Goal: Contribute content: Add original content to the website for others to see

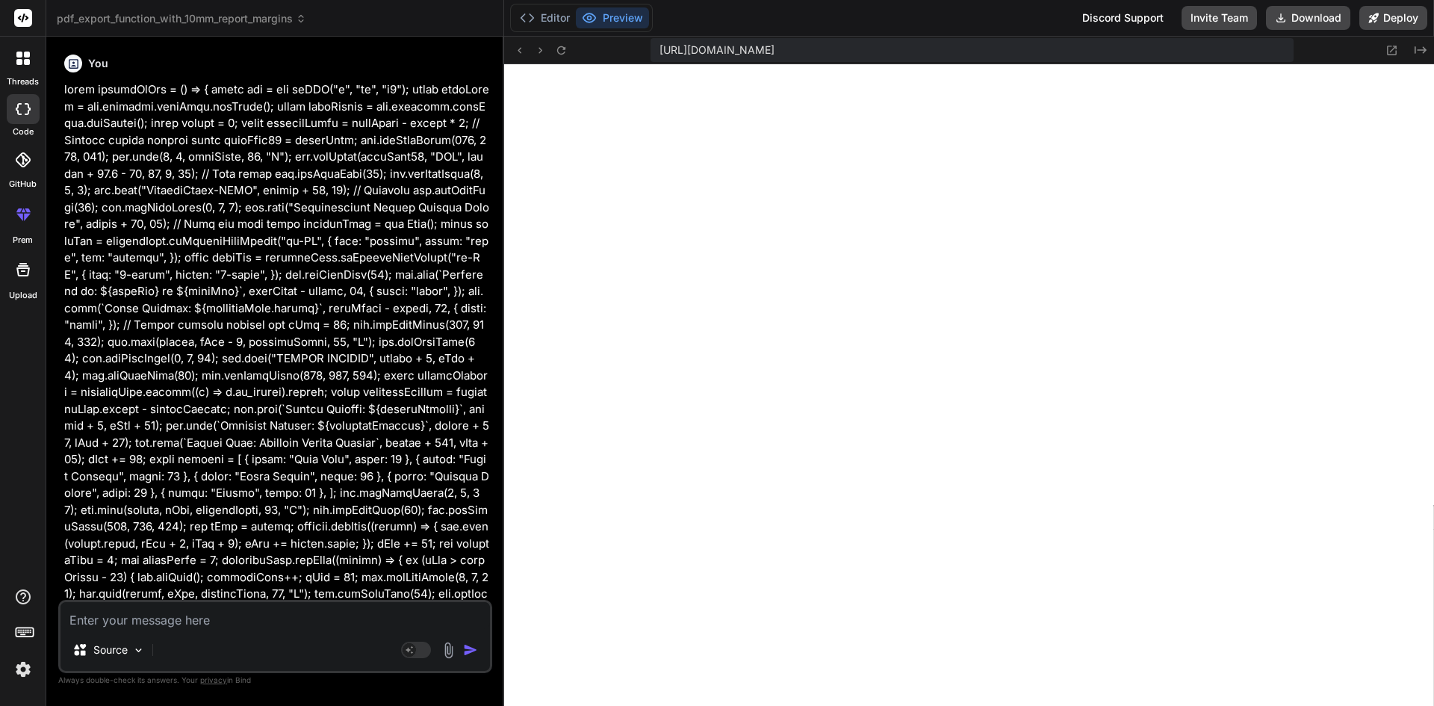
scroll to position [2185, 0]
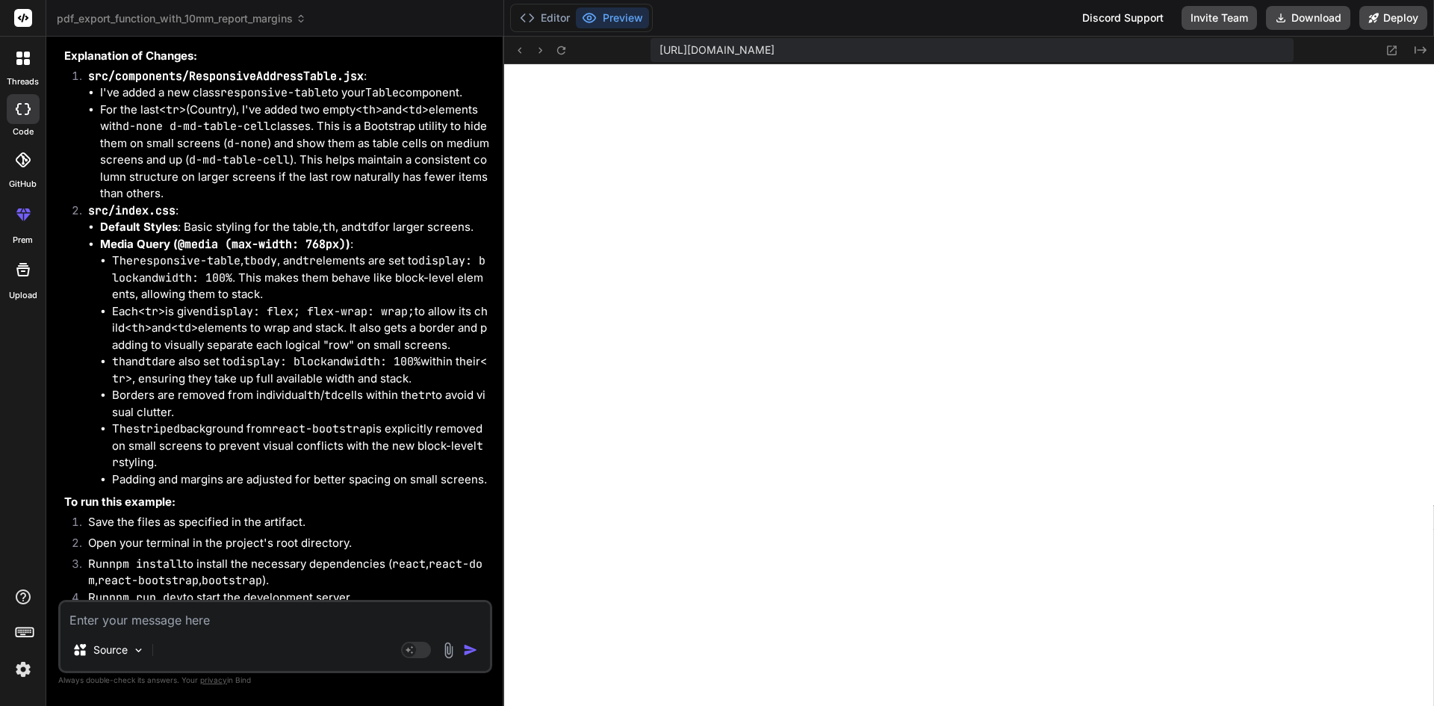
type textarea "c"
type textarea "x"
type textarea "cr"
type textarea "x"
type textarea "cre"
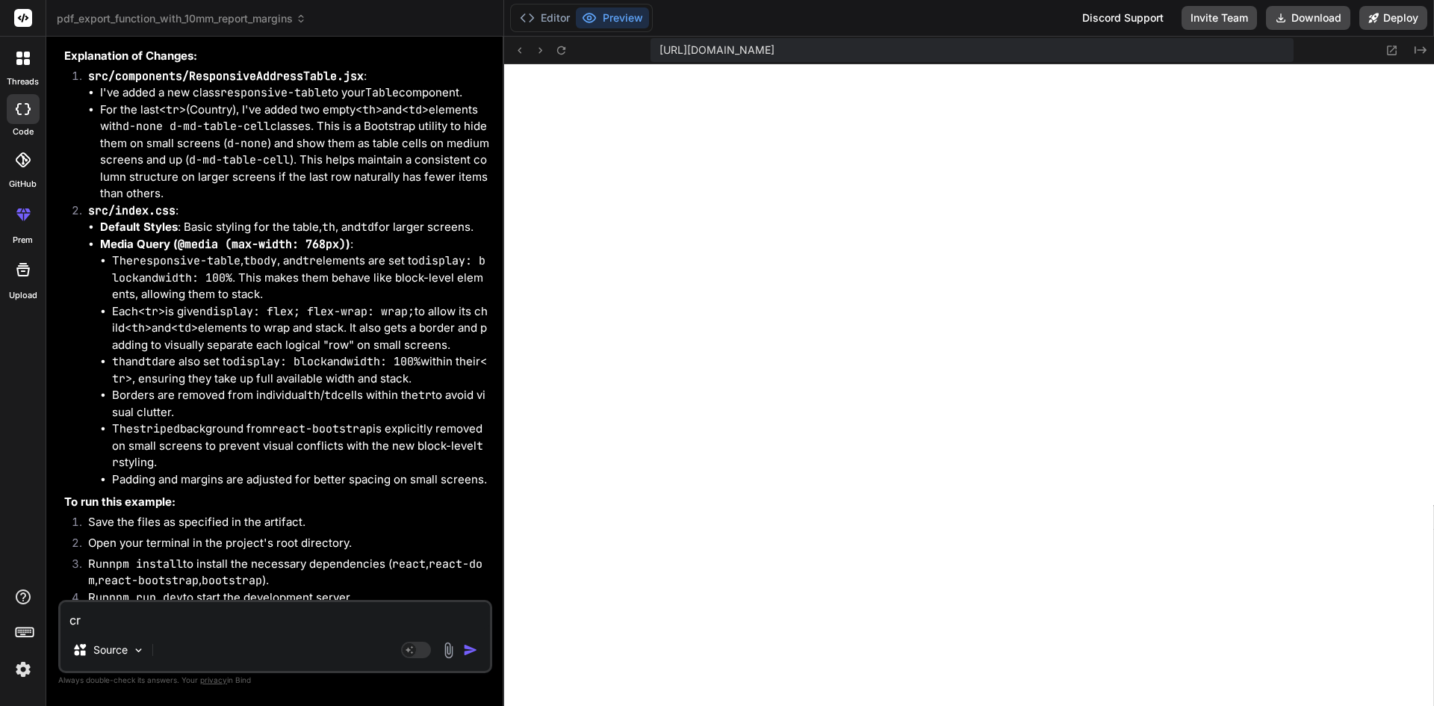
type textarea "x"
type textarea "crea"
type textarea "x"
type textarea "creat"
type textarea "x"
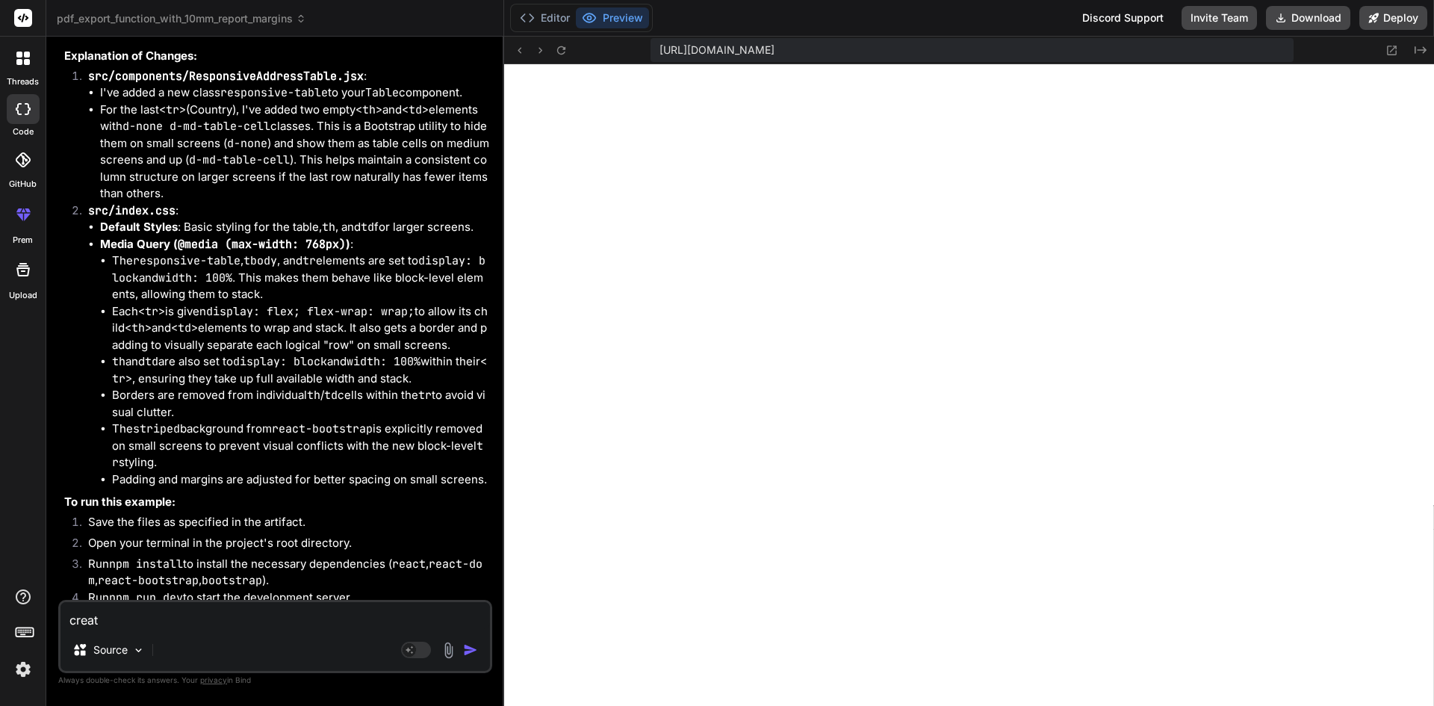
type textarea "create"
type textarea "x"
type textarea "createa"
type textarea "x"
type textarea "createa"
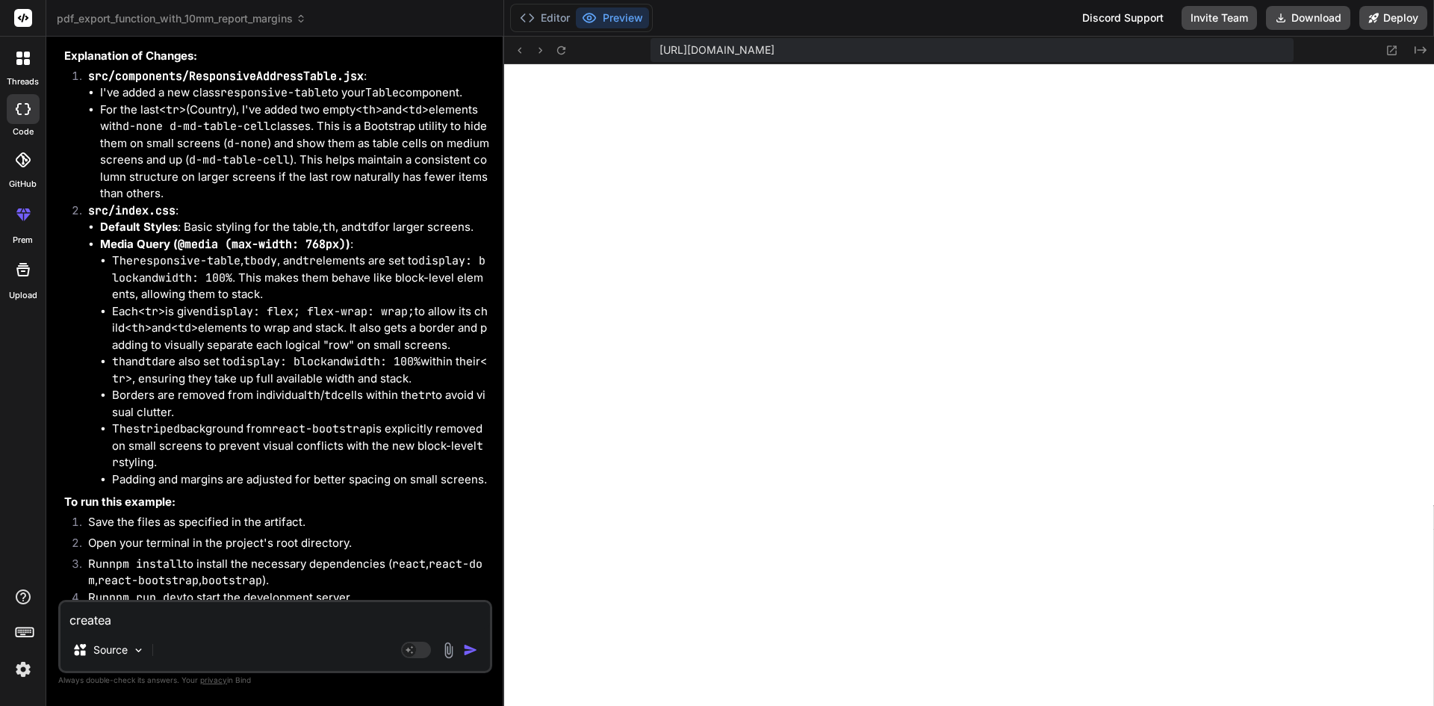
type textarea "x"
type textarea "createa d"
type textarea "x"
type textarea "createa dr"
type textarea "x"
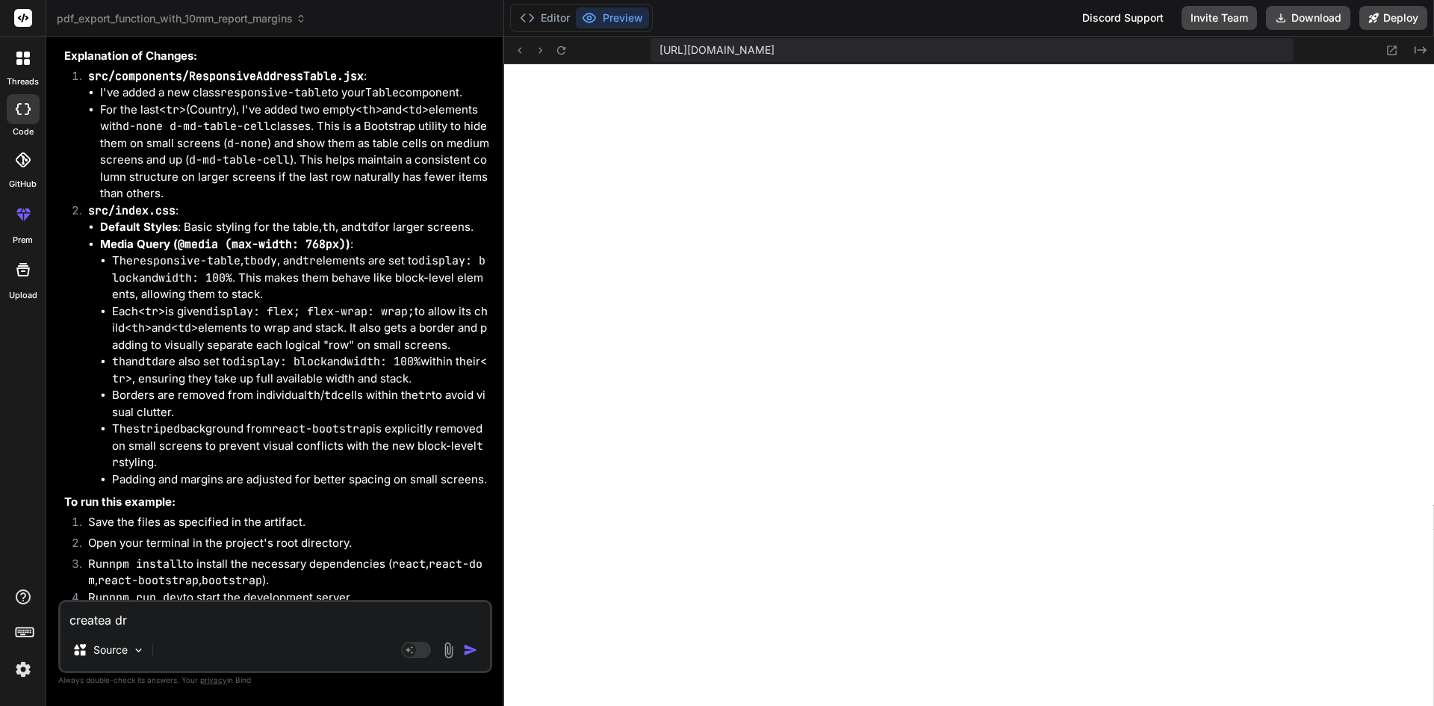
type textarea "createa dro"
type textarea "x"
type textarea "createa drop"
type textarea "x"
type textarea "createa dropd"
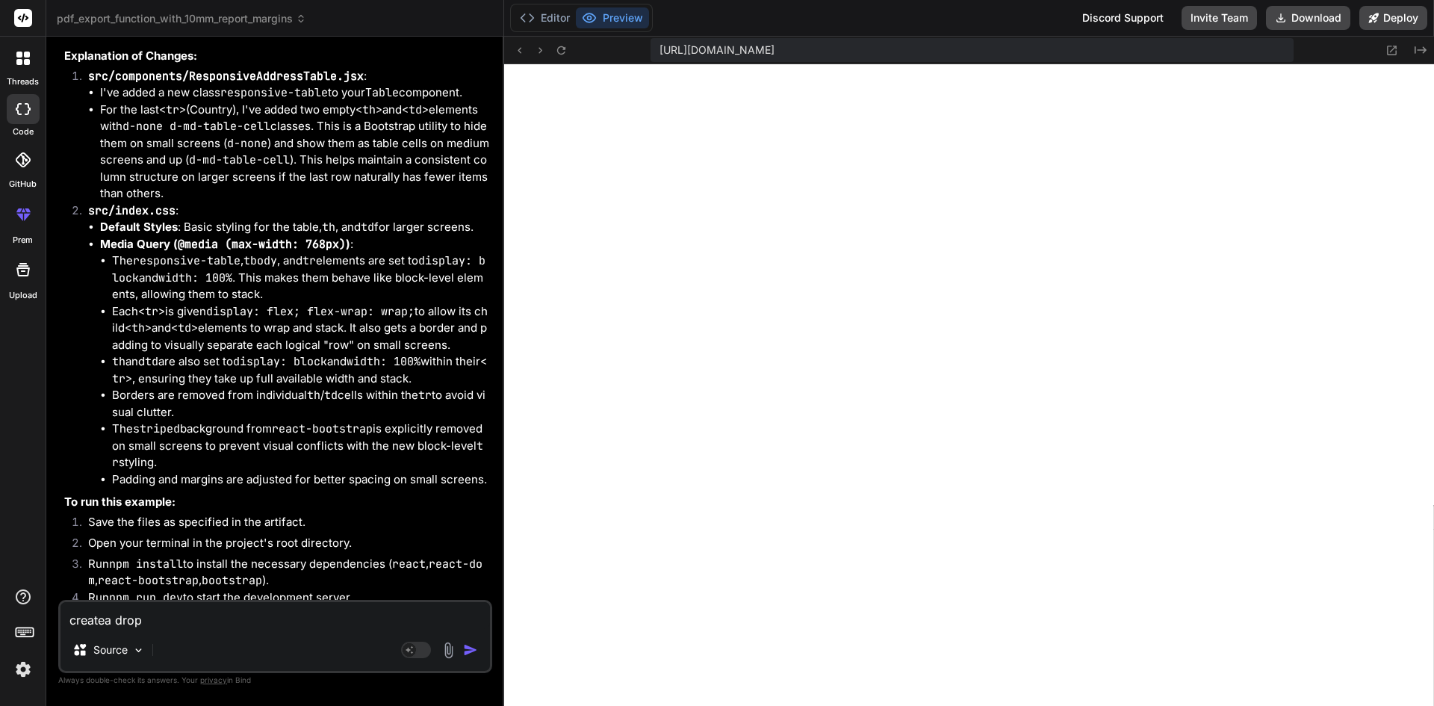
type textarea "x"
type textarea "createa dropdo"
type textarea "x"
type textarea "createa dropdow"
type textarea "x"
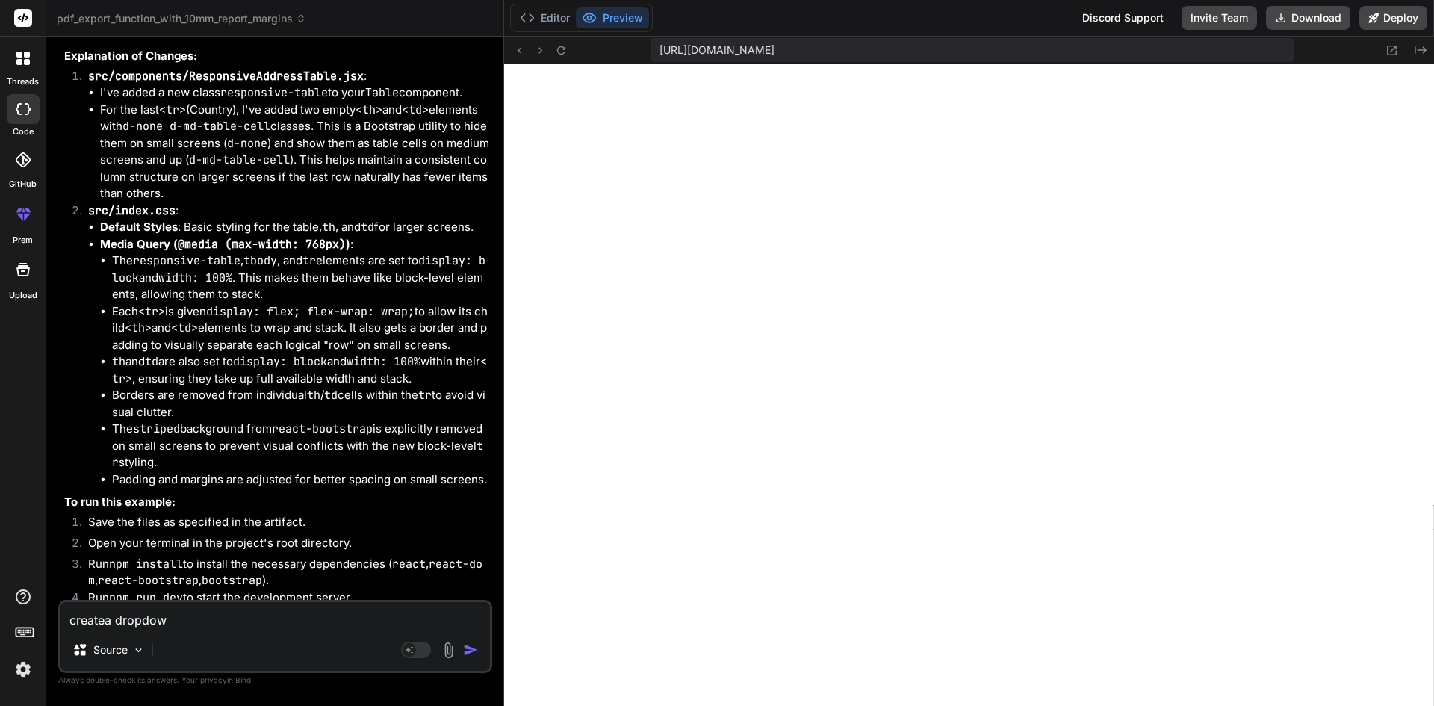
type textarea "createa dropdown"
type textarea "x"
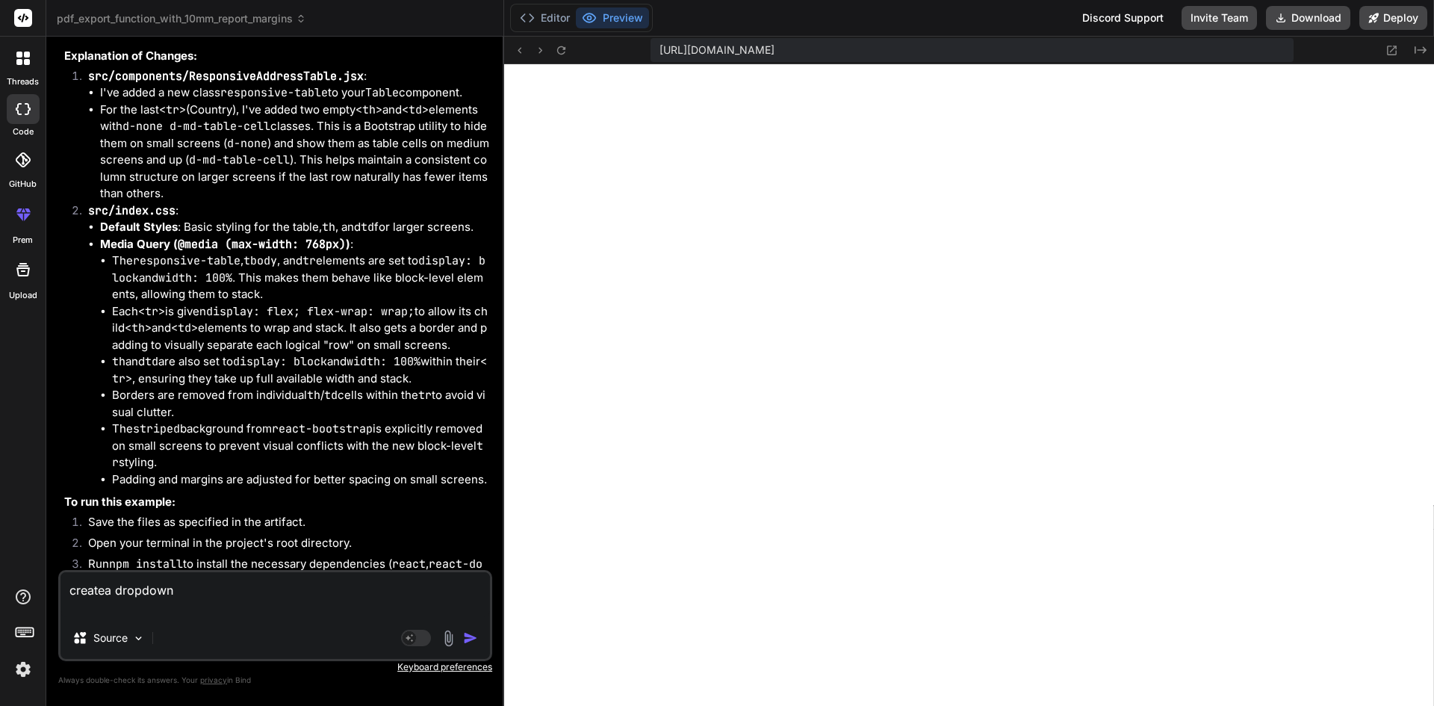
type textarea "createa dropdown <select className="text-success bg-transparent border-0 fs-5 p…"
type textarea "x"
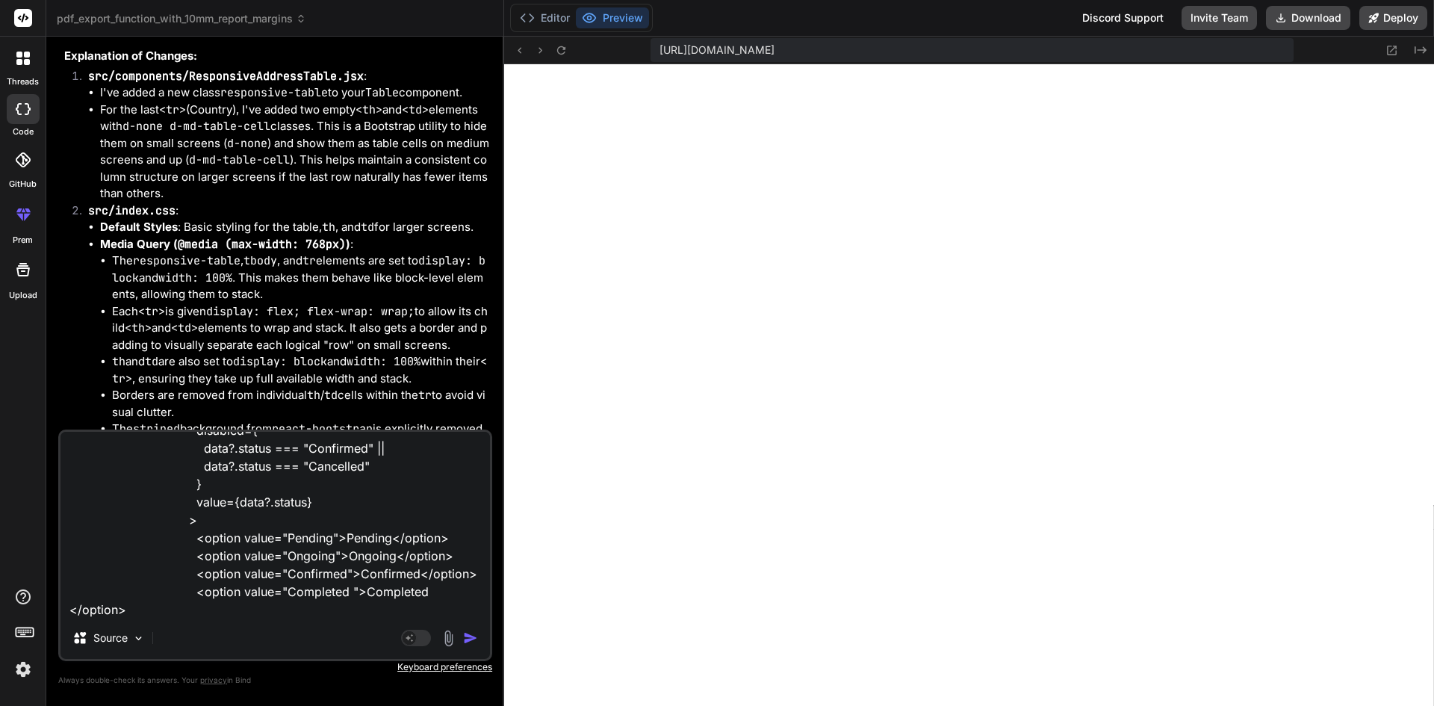
type textarea "createa dropdown <select className="text-success bg-transparent border-0 fs-5 p…"
click at [258, 614] on textarea "createa dropdown <select className="text-success bg-transparent border-0 fs-5 p…" at bounding box center [274, 524] width 429 height 185
type textarea "x"
paste textarea "const handleStatusUpdate = async (data, status) => { console.log(data, "rest Da…"
type textarea "createa dropdown <select className="text-success bg-transparent border-0 fs-5 p…"
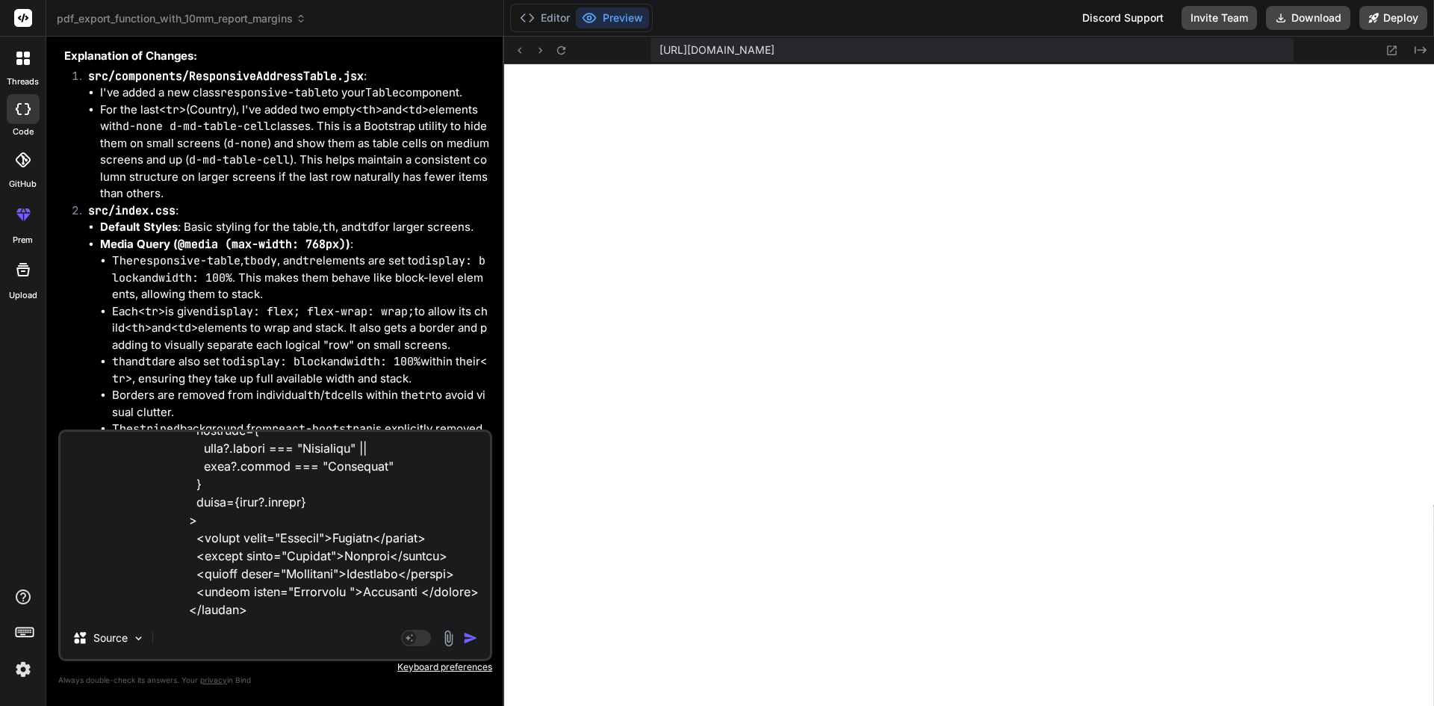
scroll to position [736, 0]
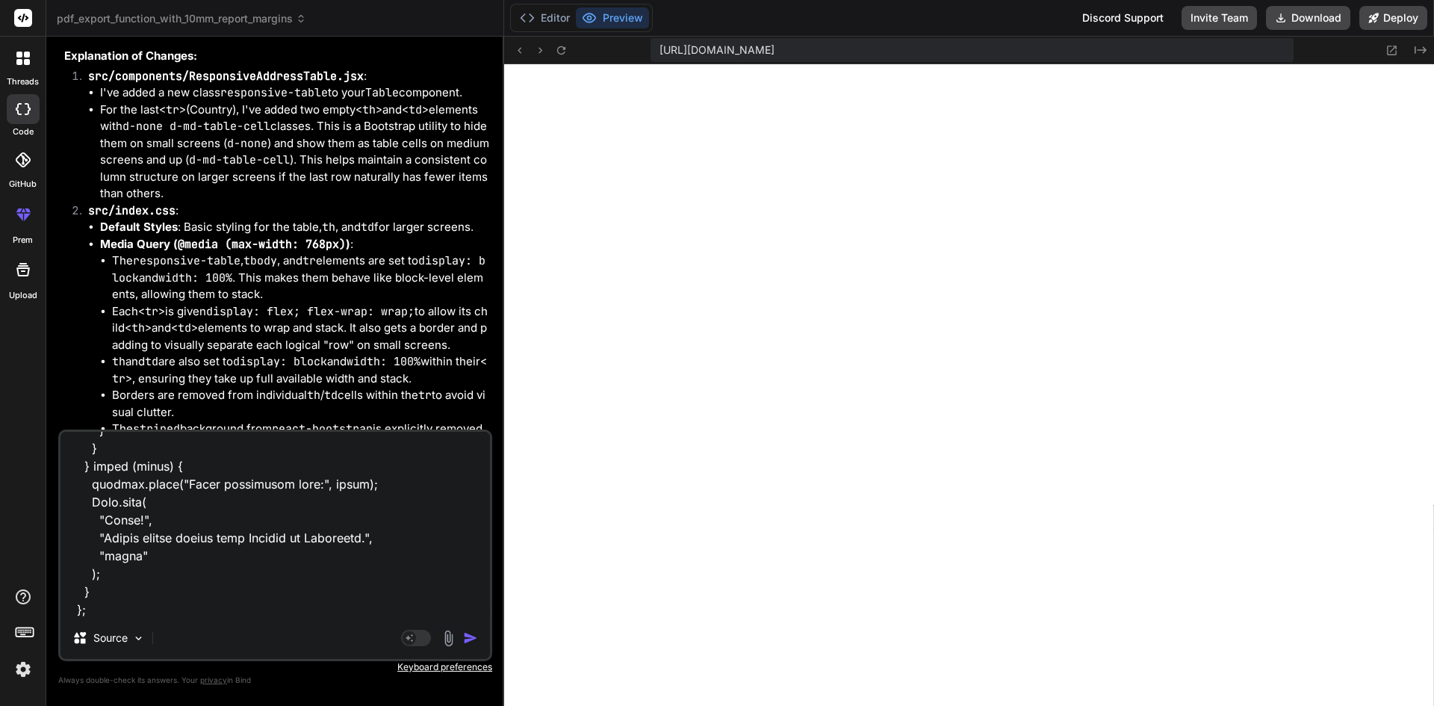
type textarea "x"
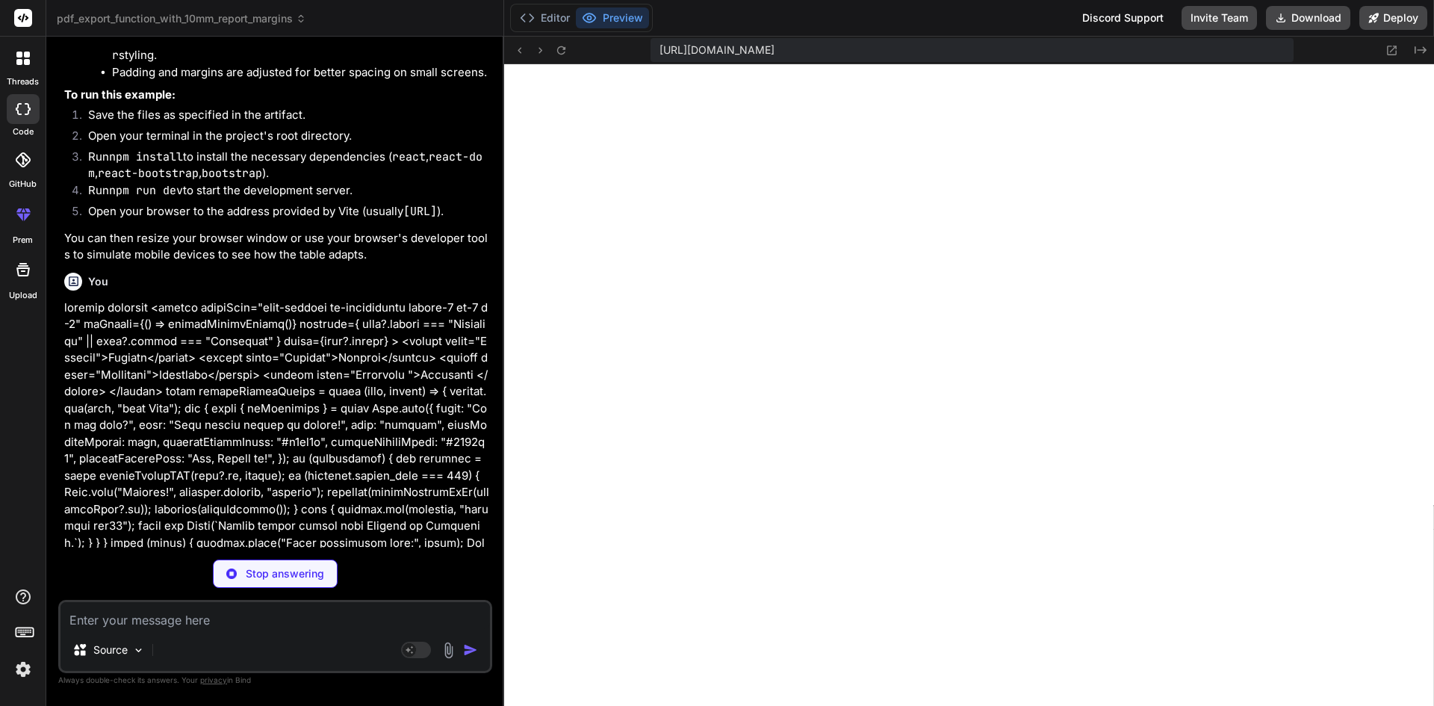
scroll to position [8651, 0]
type textarea "x"
type textarea ""@types/react": "^18.0.28", "@types/react-dom": "^18.0.11", "@vitejs/plugin-rea…"
type textarea "x"
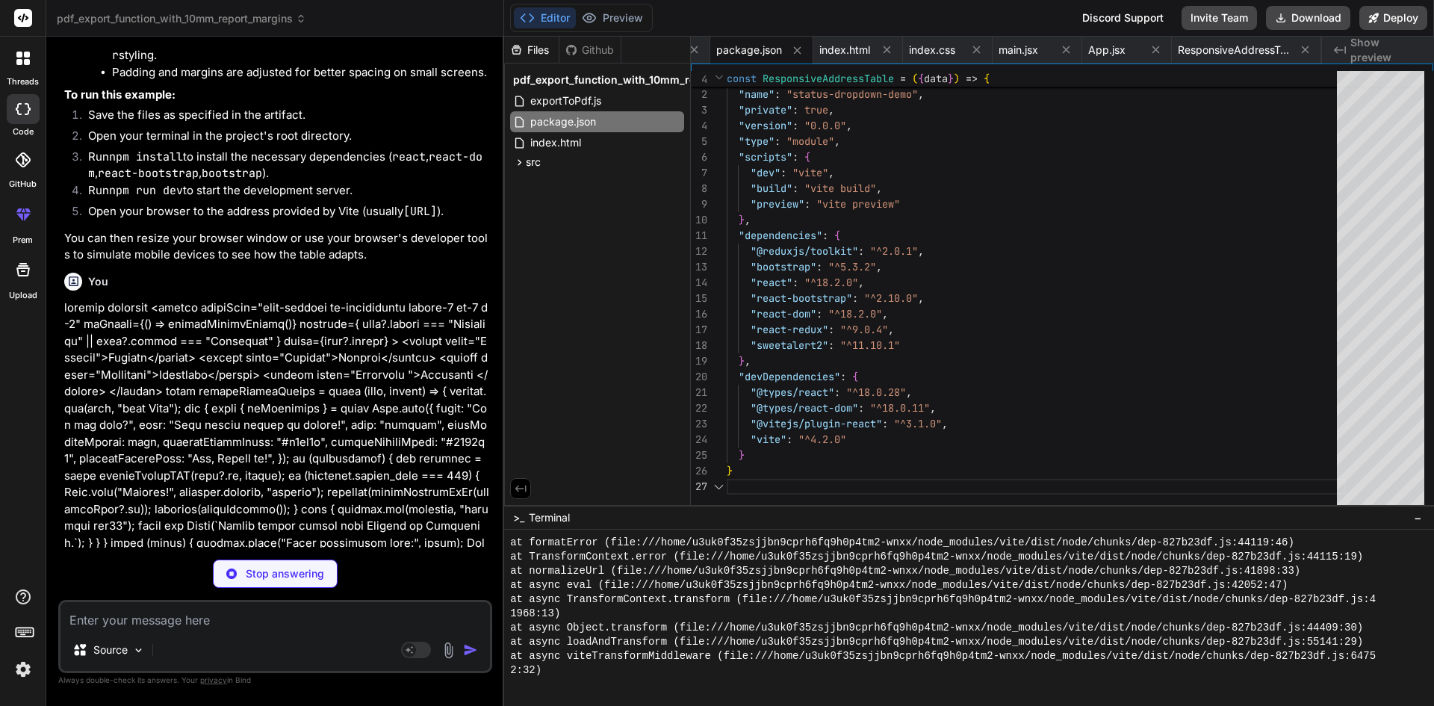
scroll to position [8949, 0]
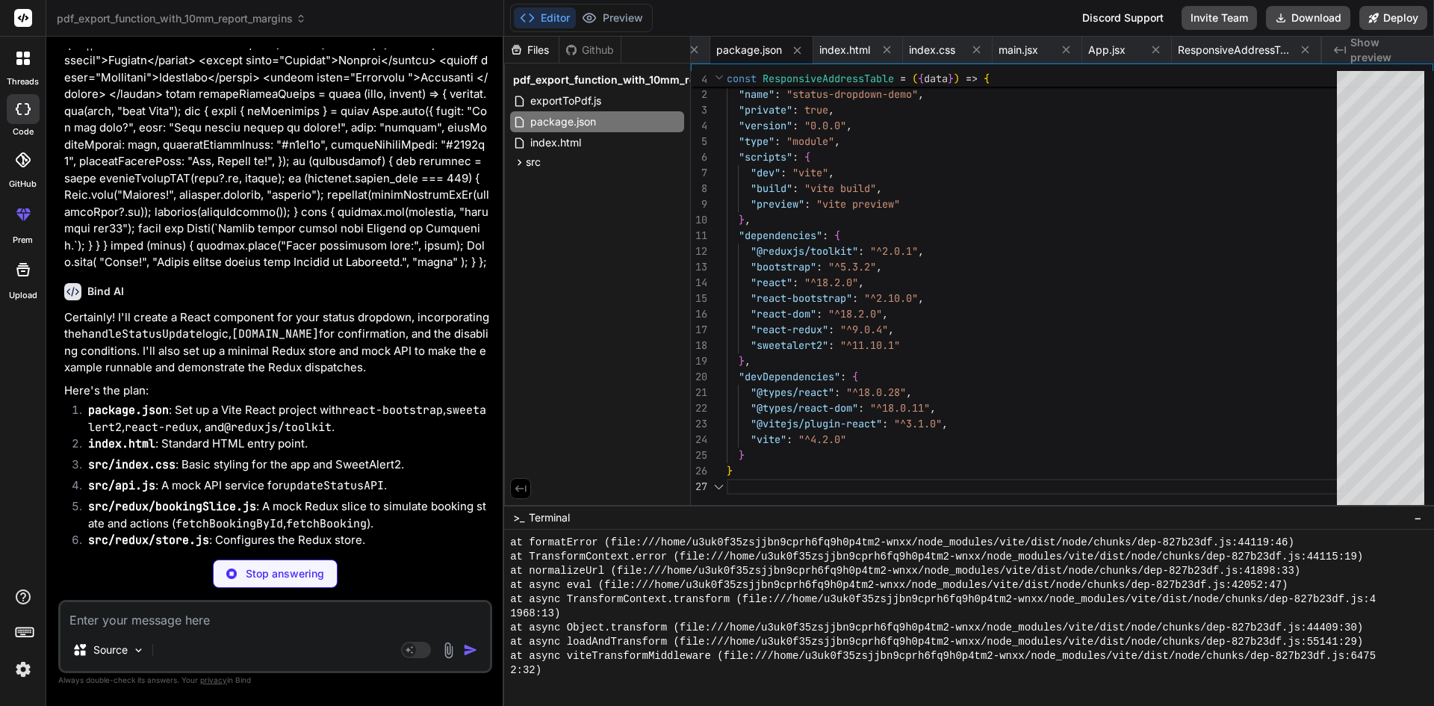
type textarea "<script type="module" src="/src/main.jsx"></script> </body> </html>"
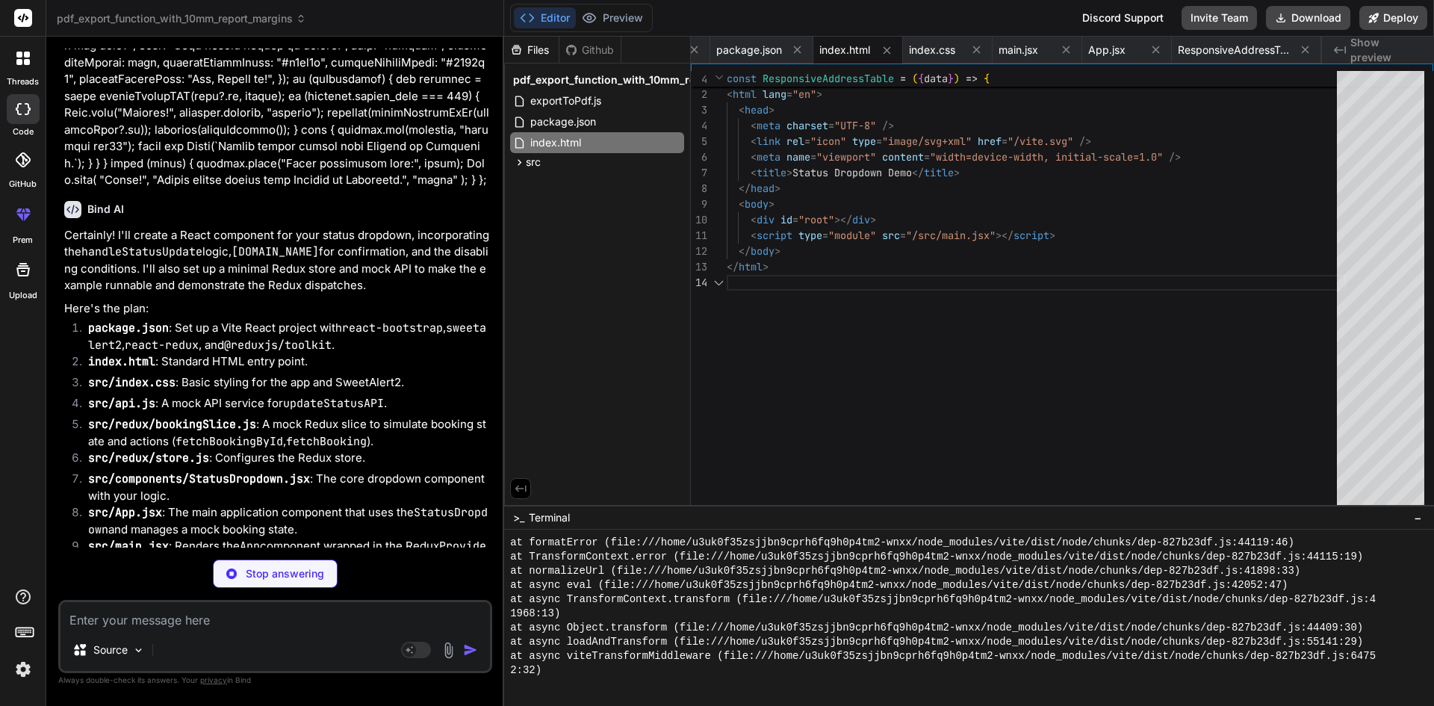
scroll to position [9122, 0]
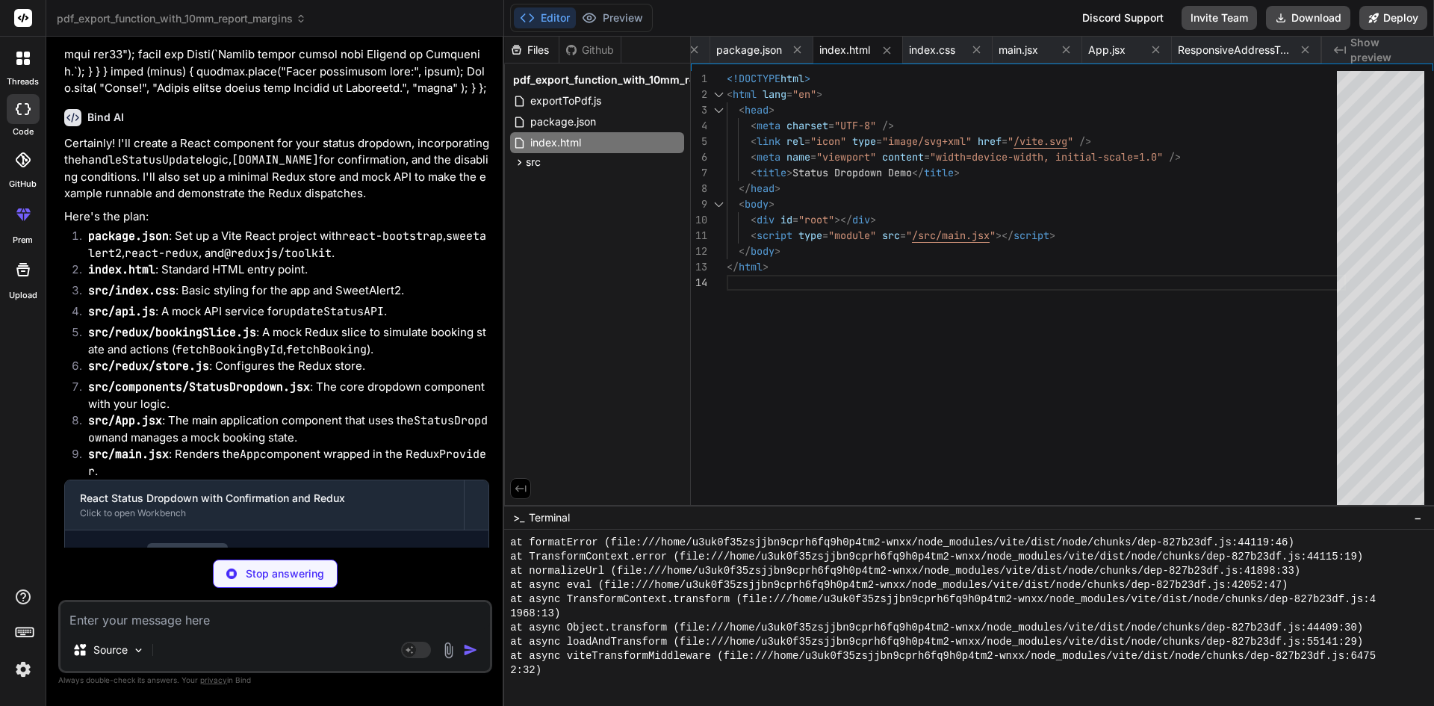
type textarea "x"
type textarea ".custom-select-status:focus { outline: none; box-shadow: none; }"
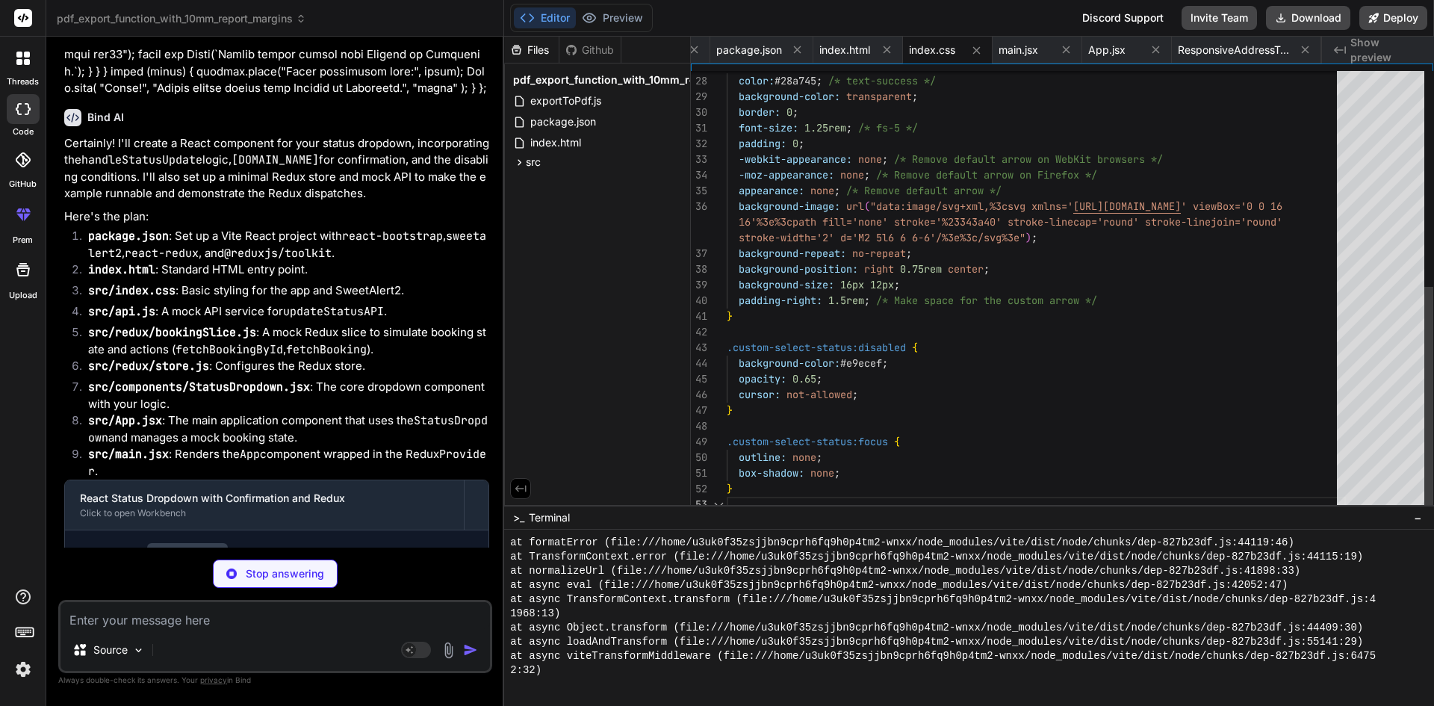
type textarea "x"
type textarea "reject({ response: { data: { message: "API Error: Booking 102 cannot be confirm…"
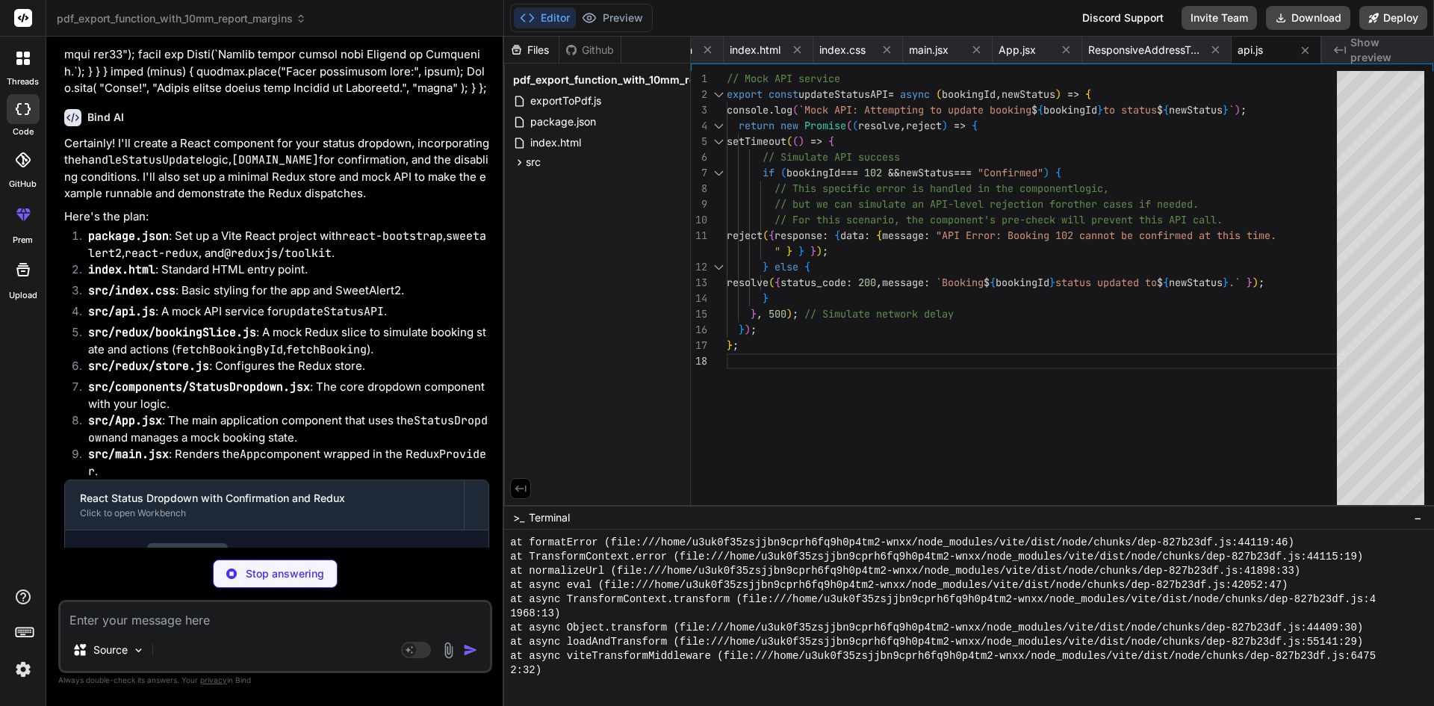
type textarea "x"
type textarea "}, }); export const { setBookings, setCurrentBooking, setLoading, setError, fet…"
type textarea "x"
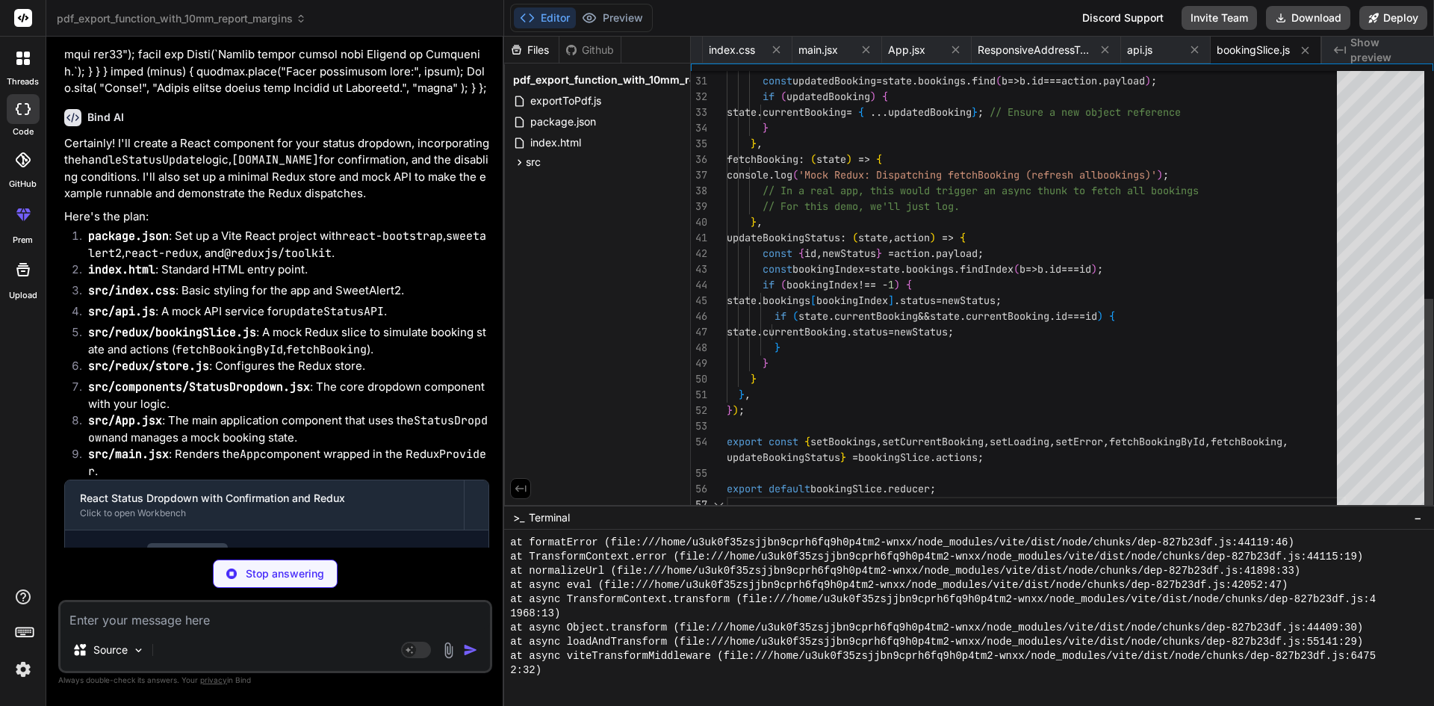
scroll to position [0, 531]
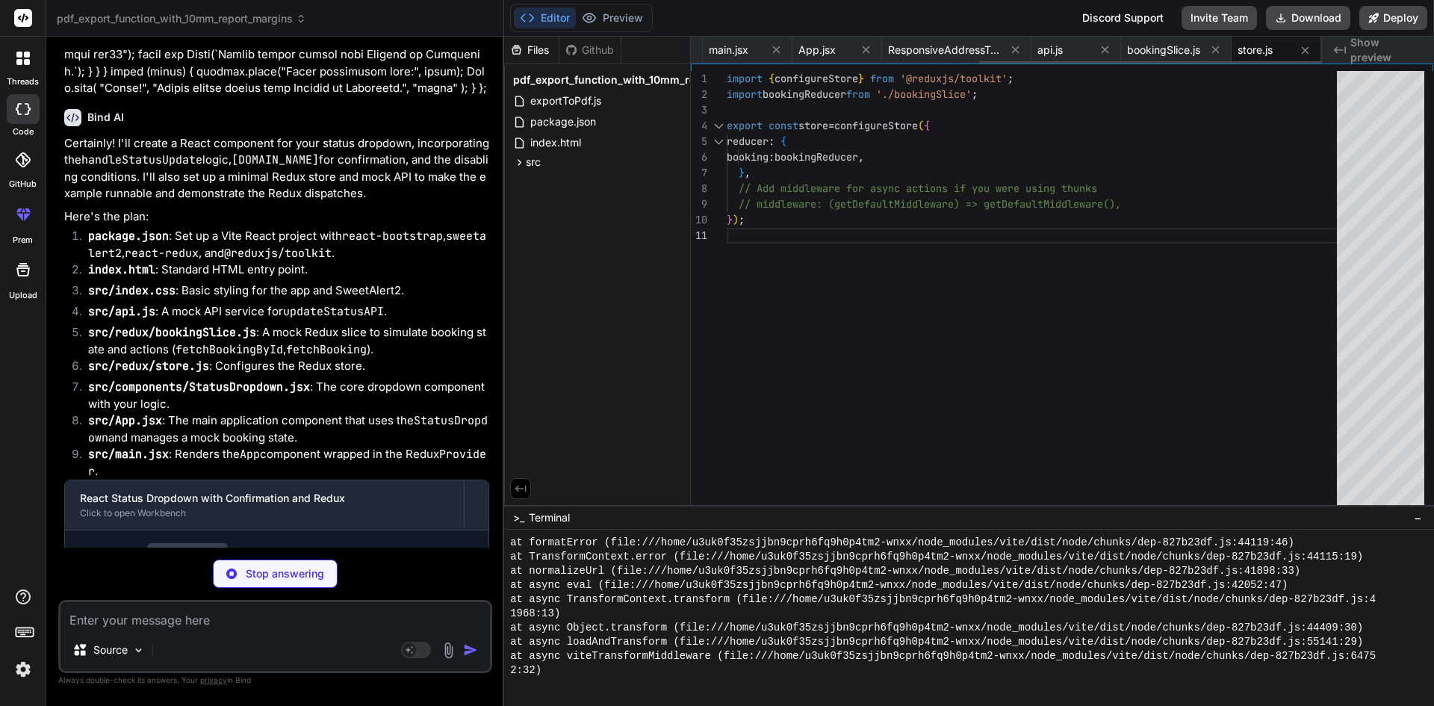
type textarea "x"
type textarea "<option value="Completed">Completed</option> </select> ); }; export default Sta…"
type textarea "x"
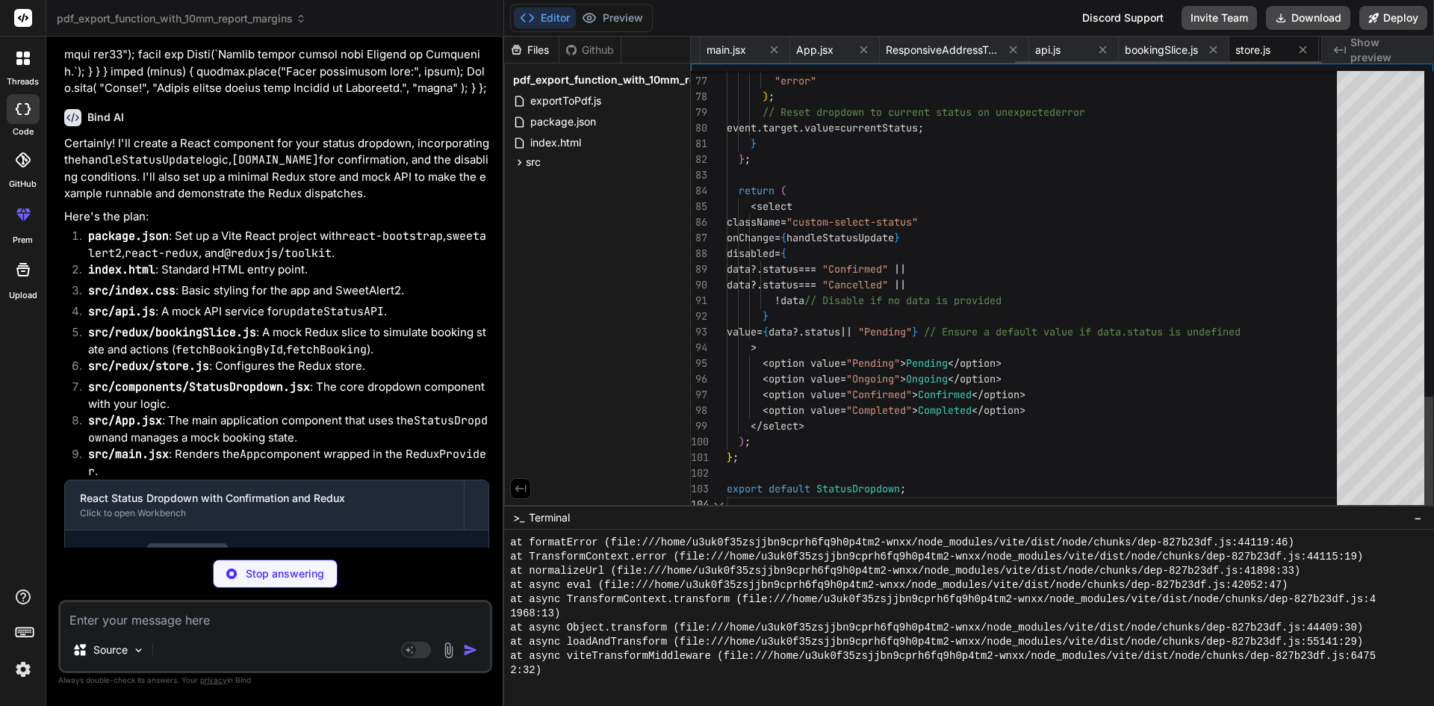
scroll to position [0, 668]
click at [1265, 47] on span "StatusDropdown.jsx" at bounding box center [1240, 50] width 99 height 15
click at [1232, 51] on span "StatusDropdown.jsx" at bounding box center [1240, 50] width 99 height 15
type textarea "x"
type textarea "export default App;"
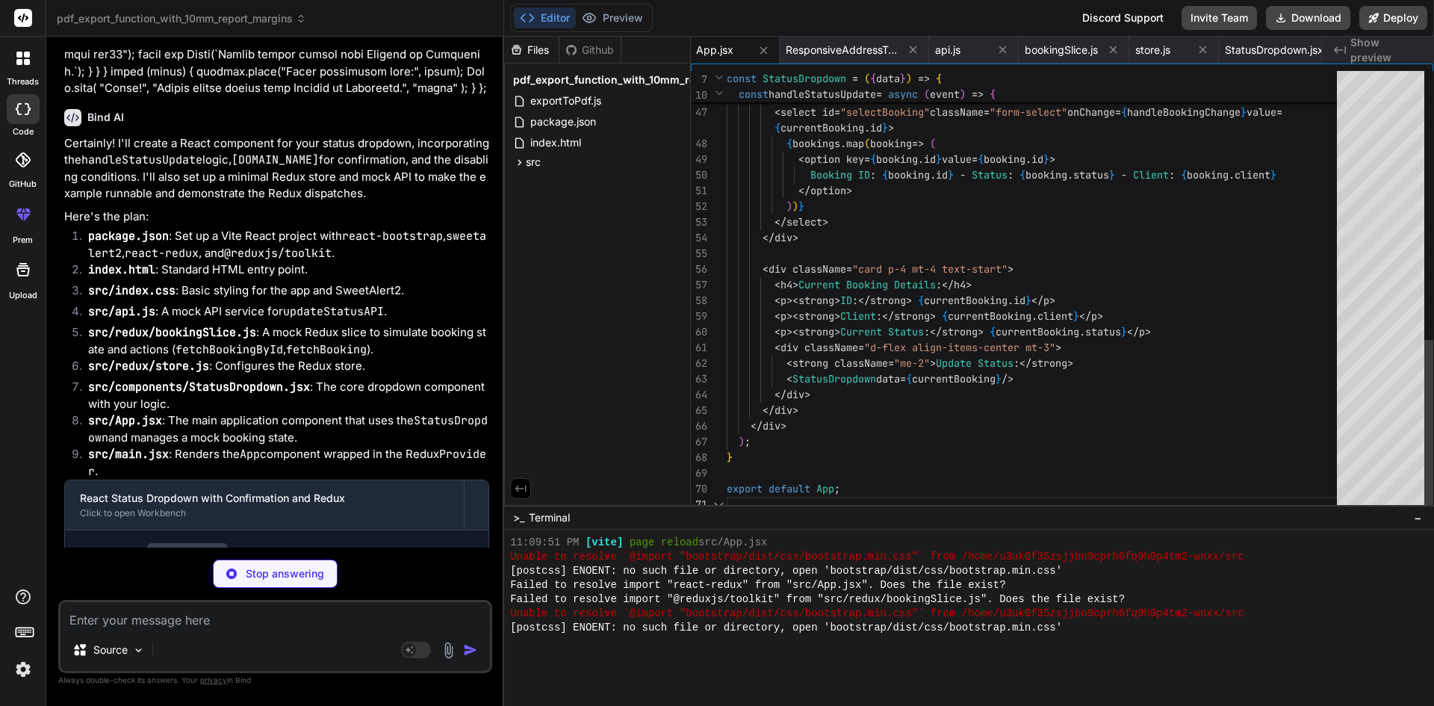
scroll to position [3348, 0]
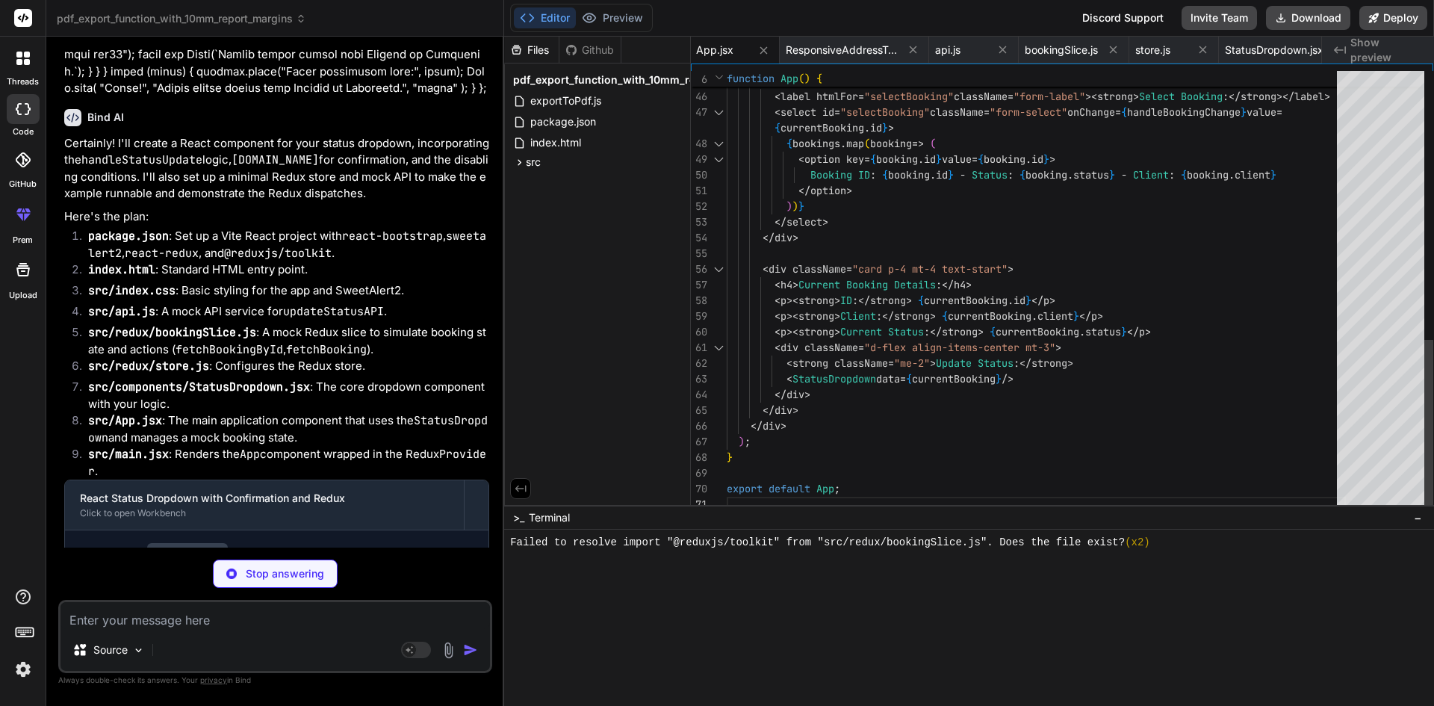
type textarea "x"
type textarea "<App /> </Provider> </React.StrictMode>, )"
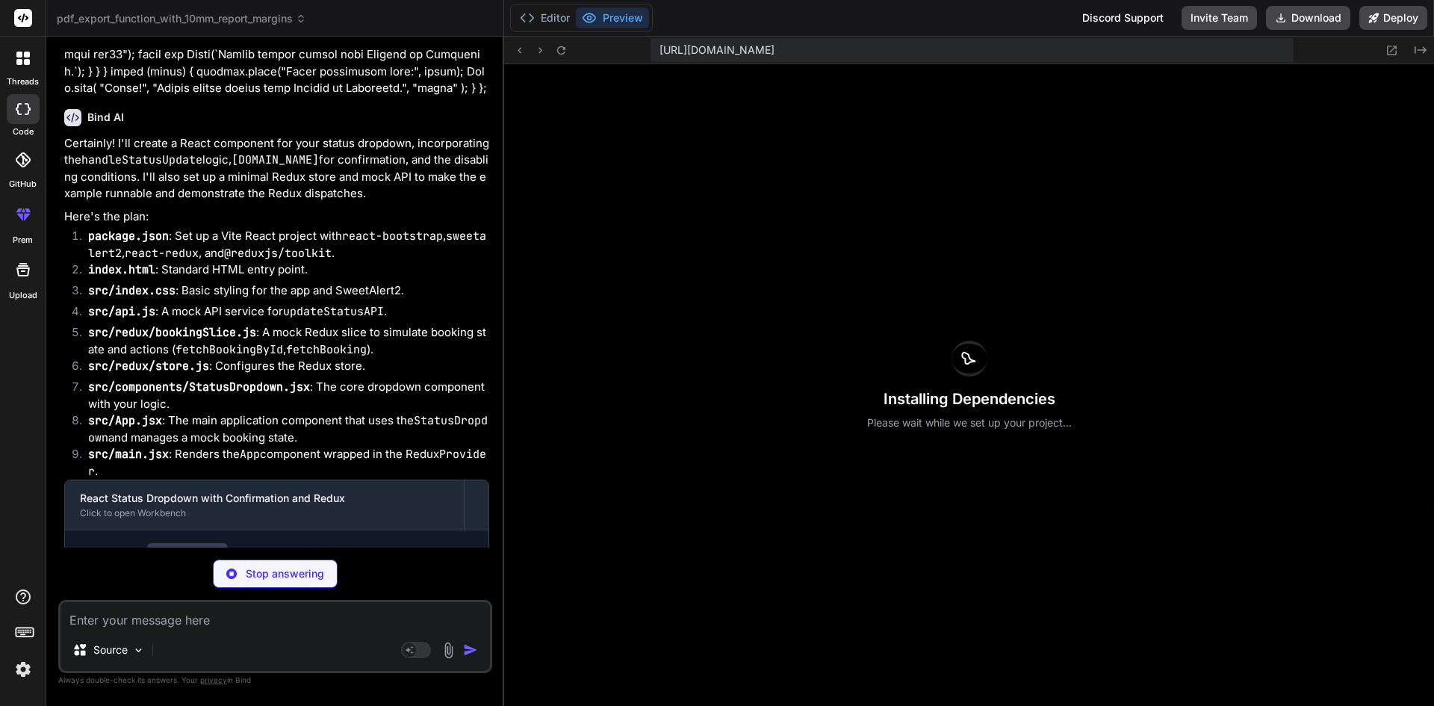
scroll to position [3362, 0]
type textarea "x"
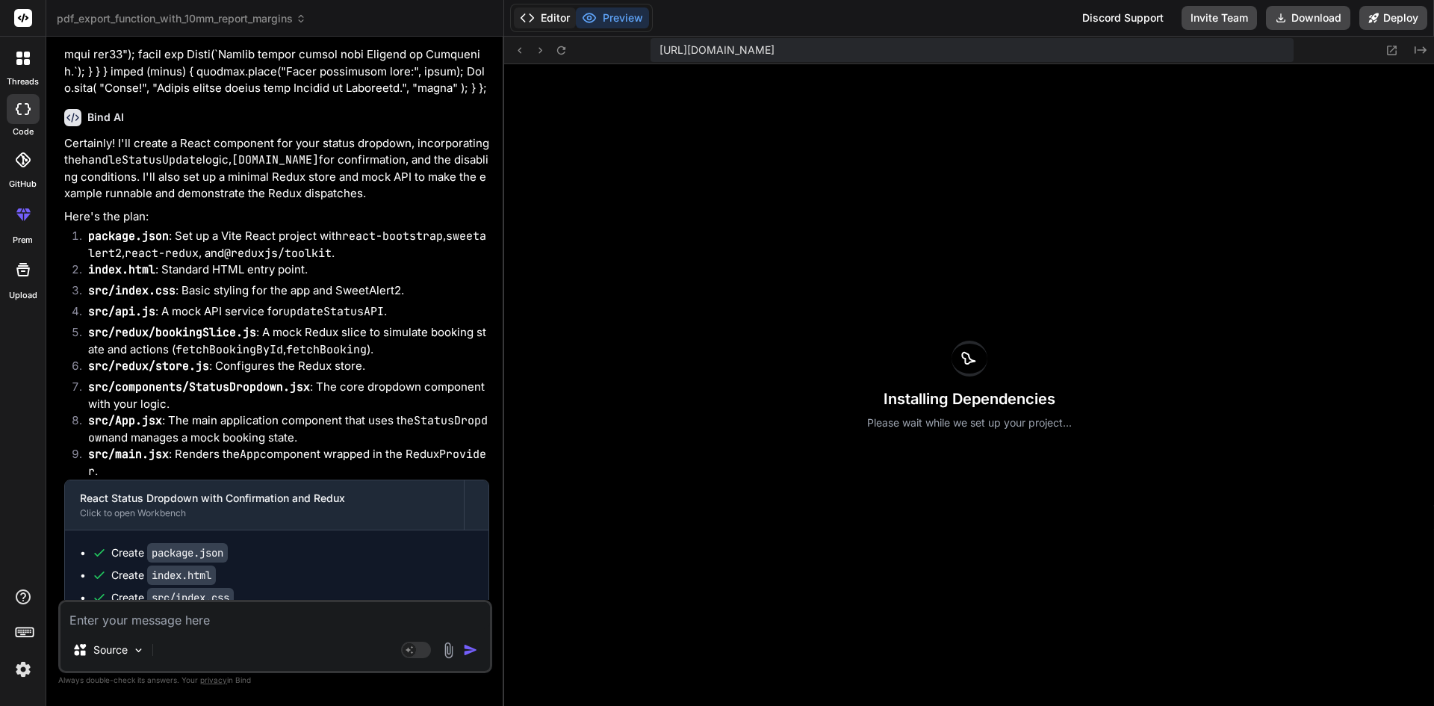
click at [547, 19] on button "Editor" at bounding box center [545, 17] width 62 height 21
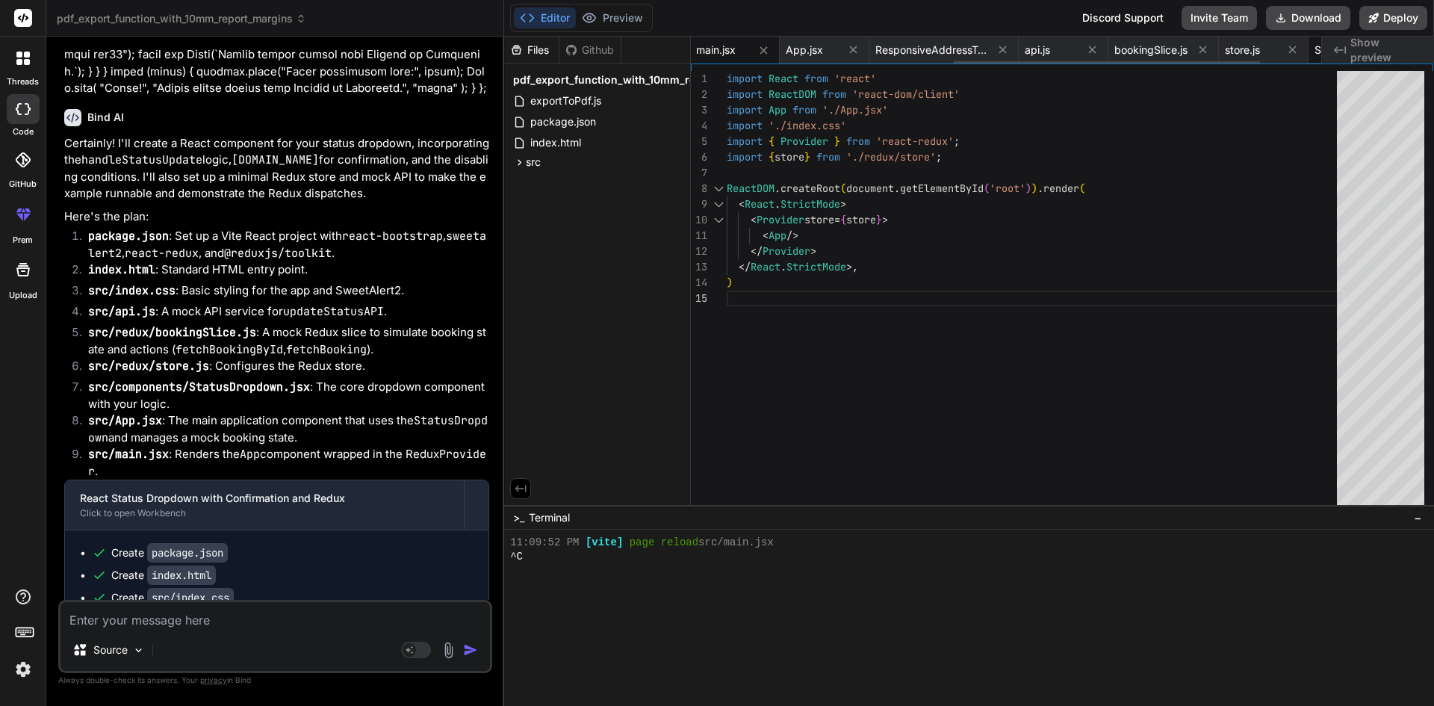
click at [1315, 49] on div "StatusDropdown.jsx" at bounding box center [1376, 50] width 136 height 27
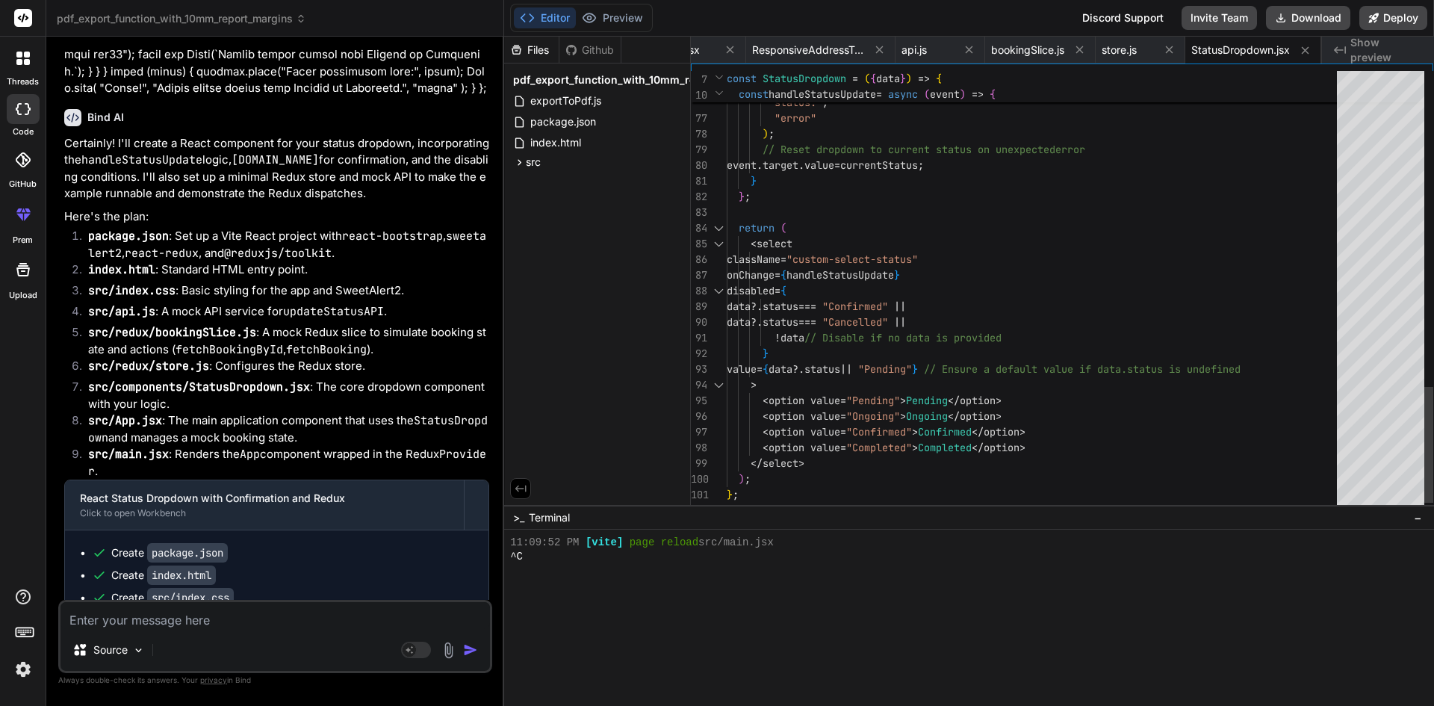
type textarea "); // Reset dropdown to current status on unexpected error event.target.value =…"
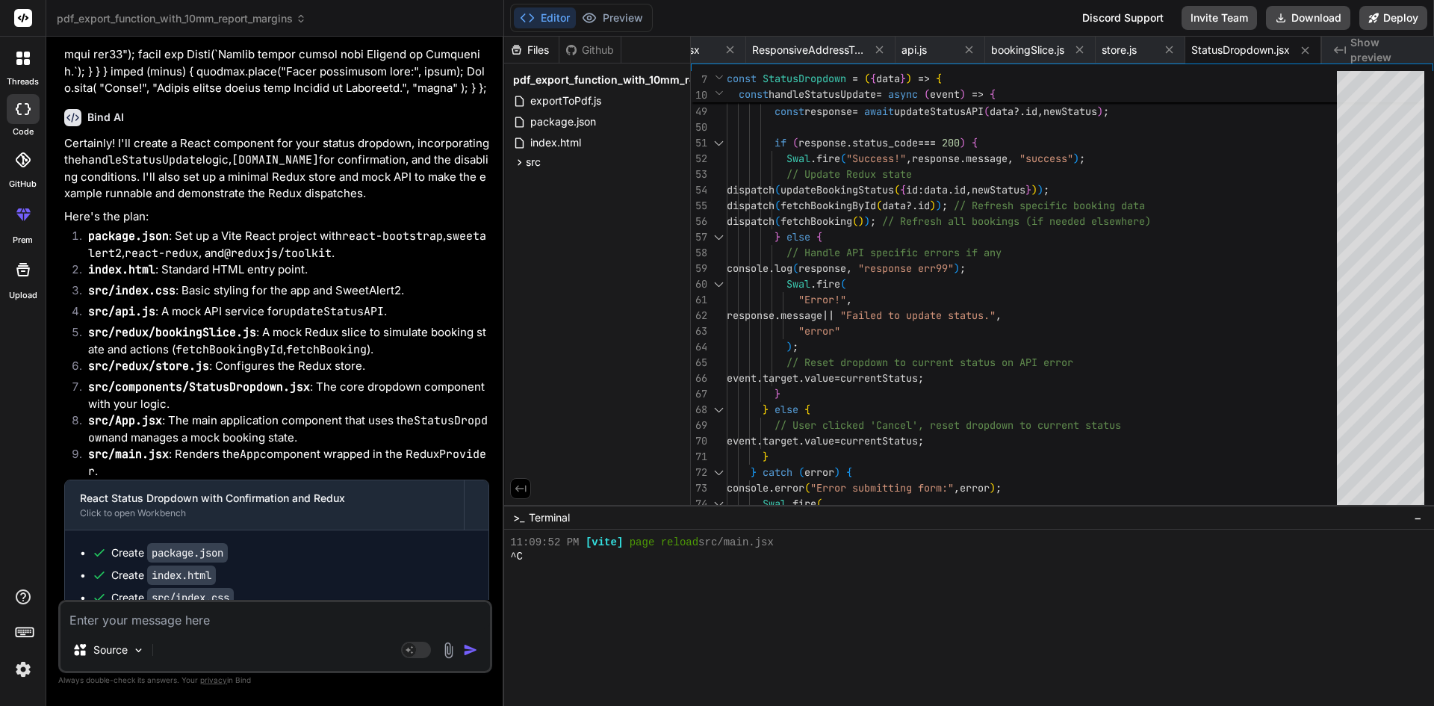
click at [248, 628] on textarea at bounding box center [274, 615] width 429 height 27
type textarea "a"
type textarea "x"
type textarea "al"
type textarea "x"
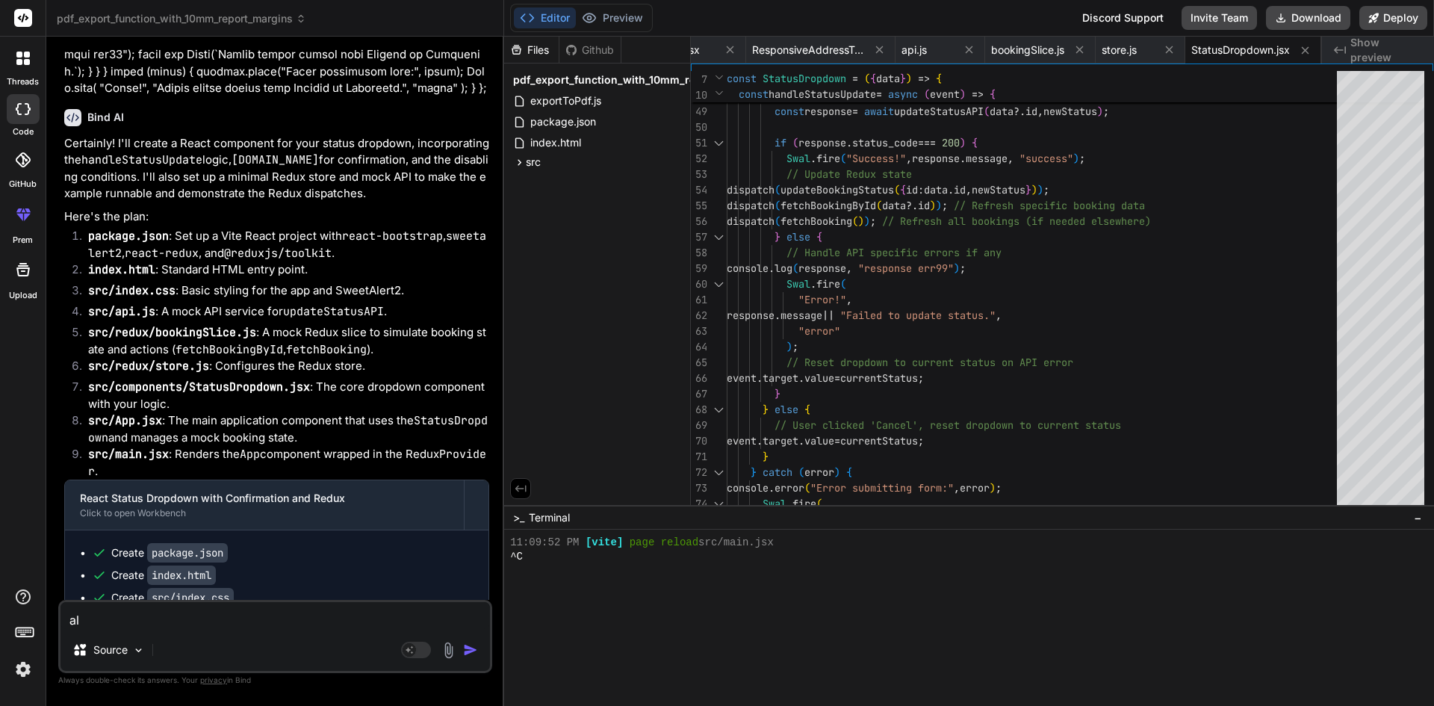
type textarea "als"
type textarea "x"
type textarea "also"
type textarea "x"
type textarea "also"
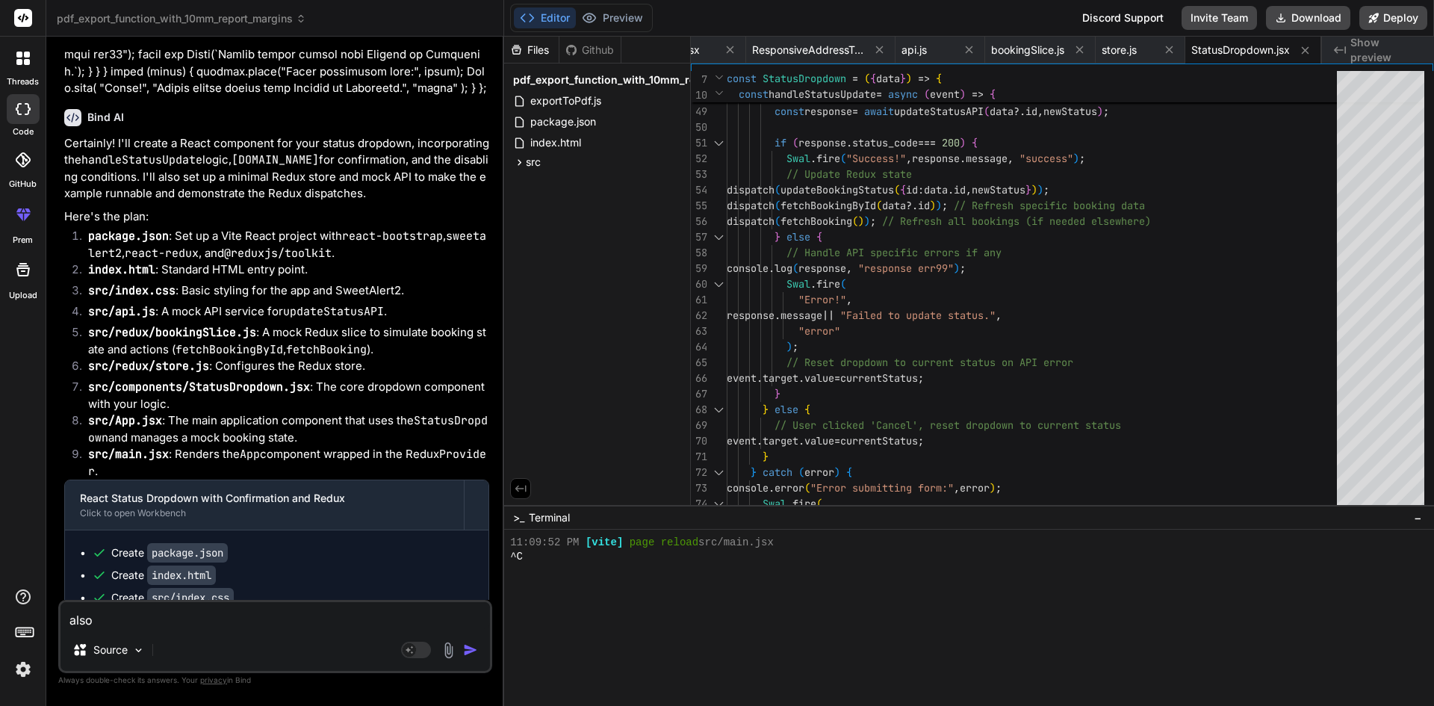
type textarea "x"
type textarea "also n"
type textarea "x"
type textarea "also ne"
type textarea "x"
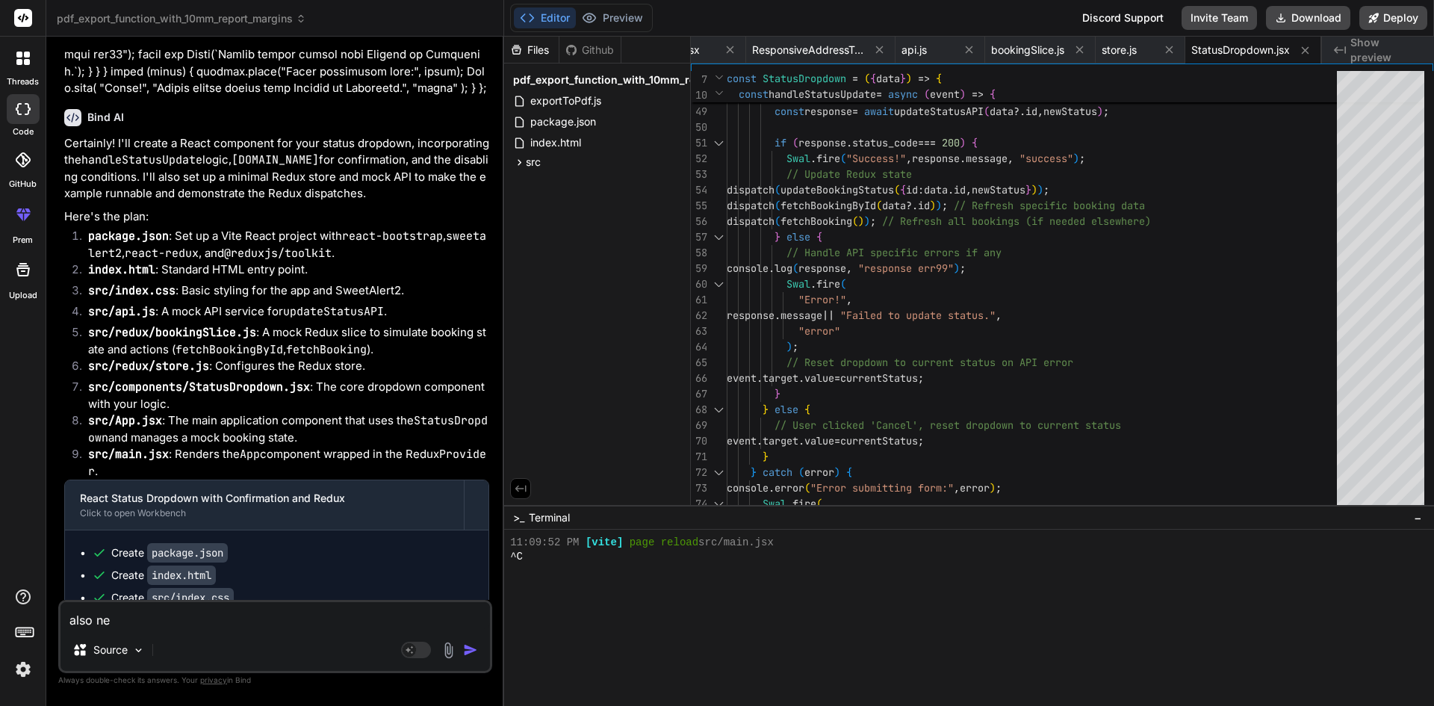
type textarea "also nee"
type textarea "x"
type textarea "also need"
type textarea "x"
type textarea "also need"
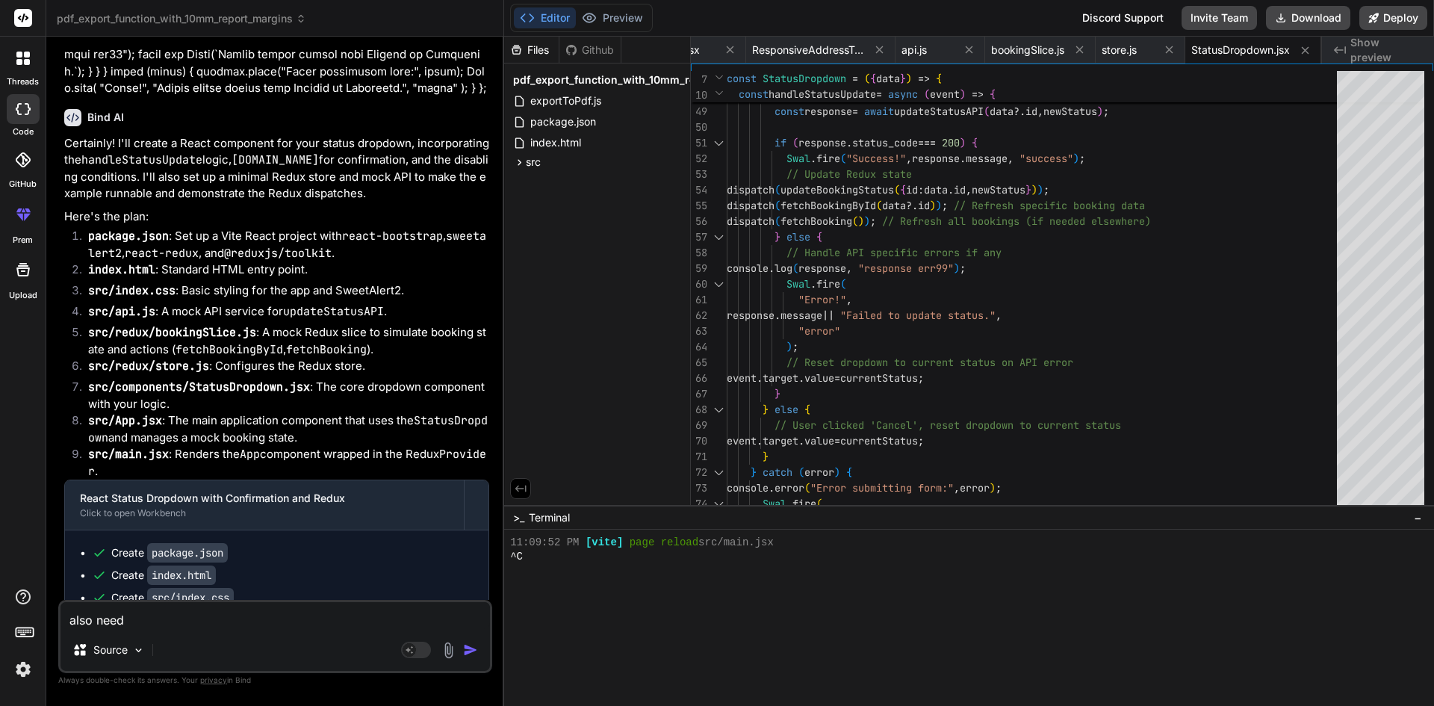
type textarea "x"
type textarea "also need t"
type textarea "x"
type textarea "also need to"
type textarea "x"
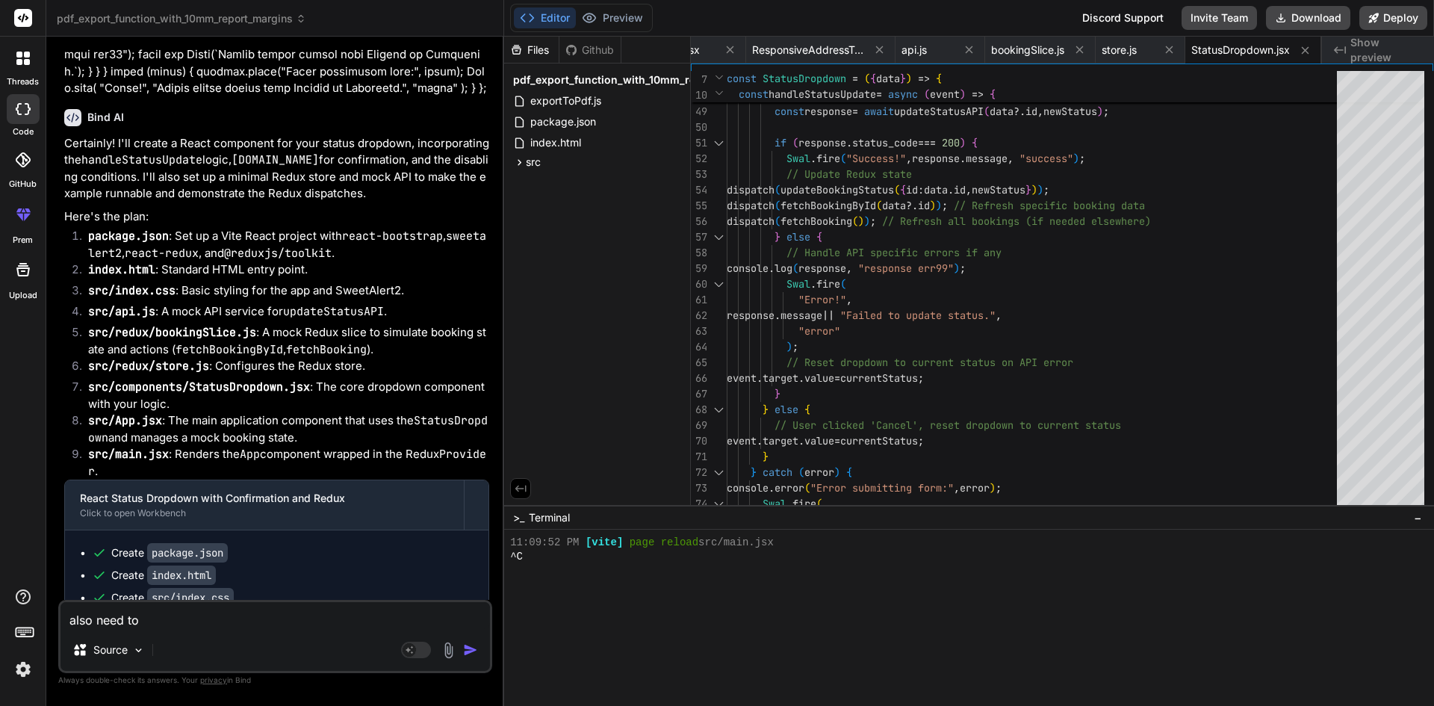
type textarea "also need to"
type textarea "x"
type textarea "also need to s"
type textarea "x"
type textarea "also need to sh"
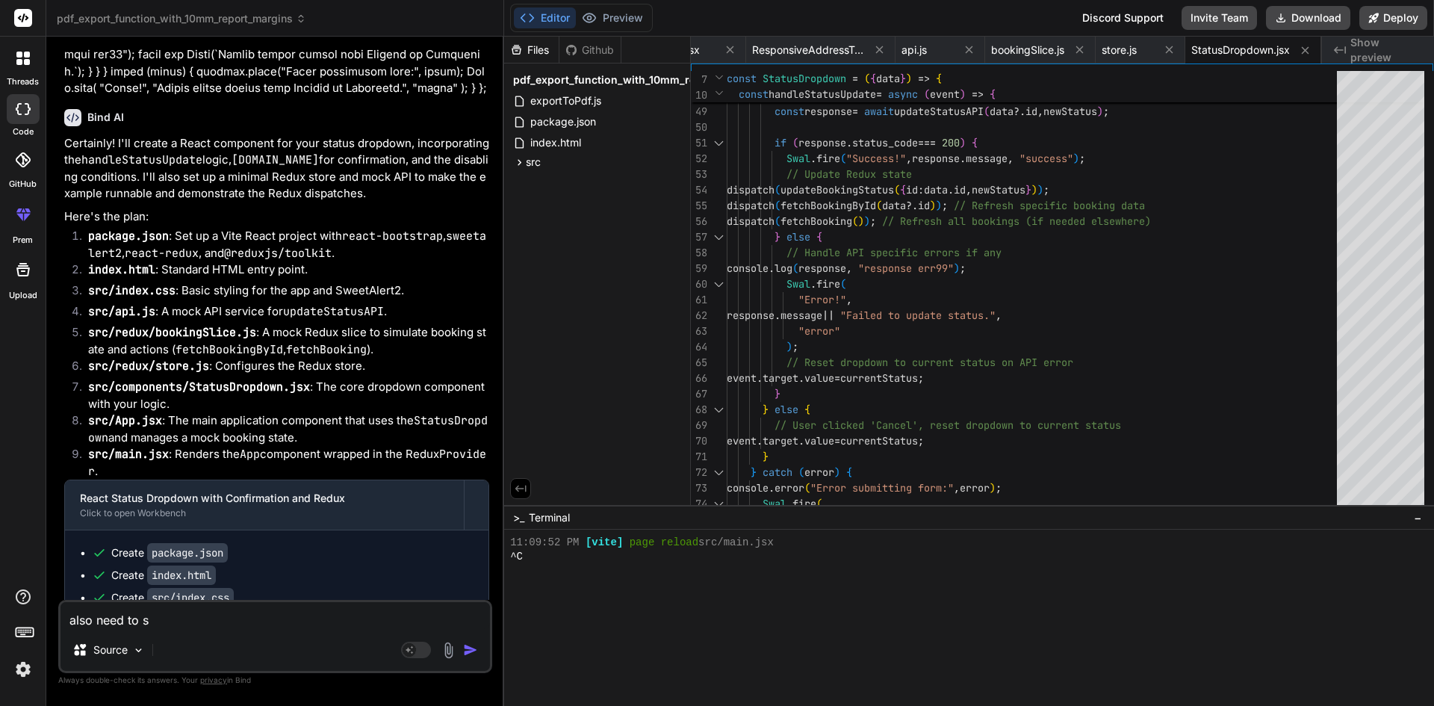
type textarea "x"
type textarea "also need to sha"
type textarea "x"
type textarea "also need to shar"
type textarea "x"
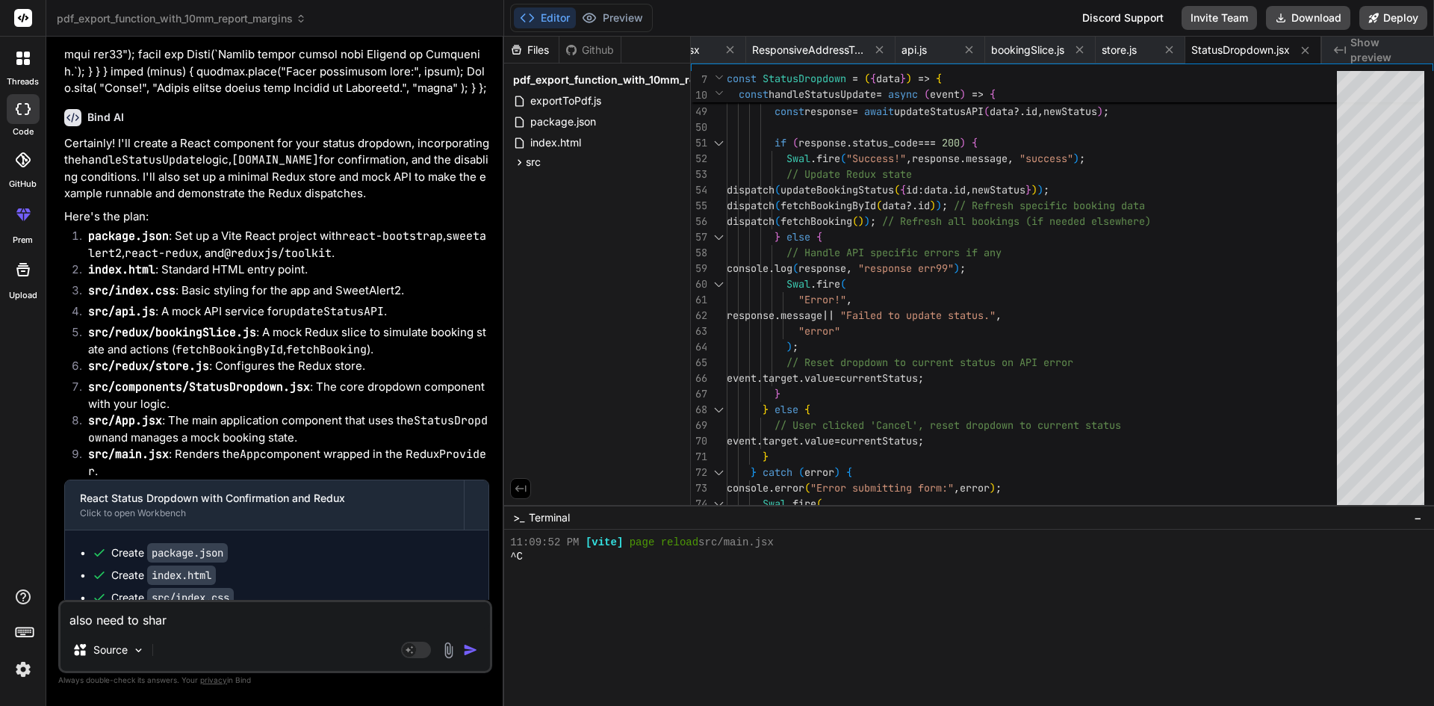
type textarea "also need to share"
type textarea "x"
type textarea "also need to share"
type textarea "x"
type textarea "also need to share d"
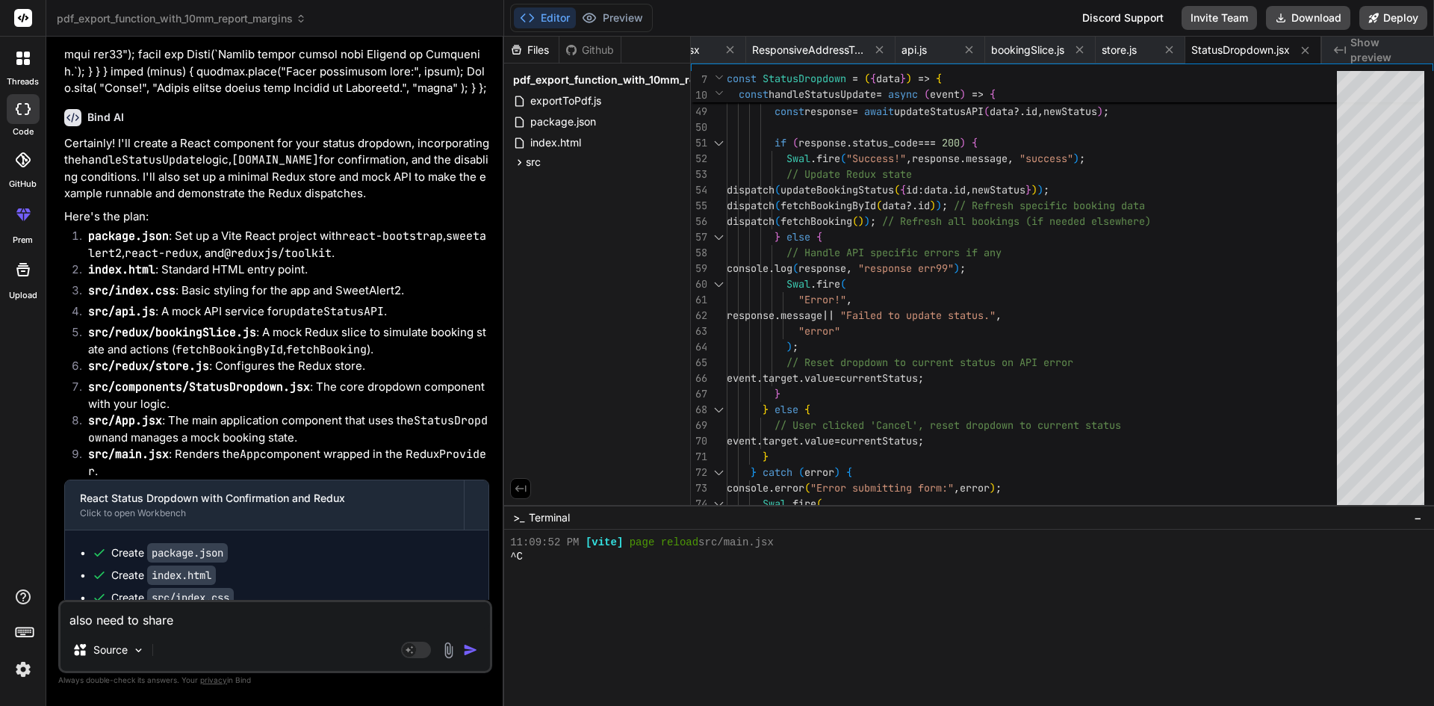
type textarea "x"
type textarea "also need to share da"
type textarea "x"
type textarea "also need to share dat"
type textarea "x"
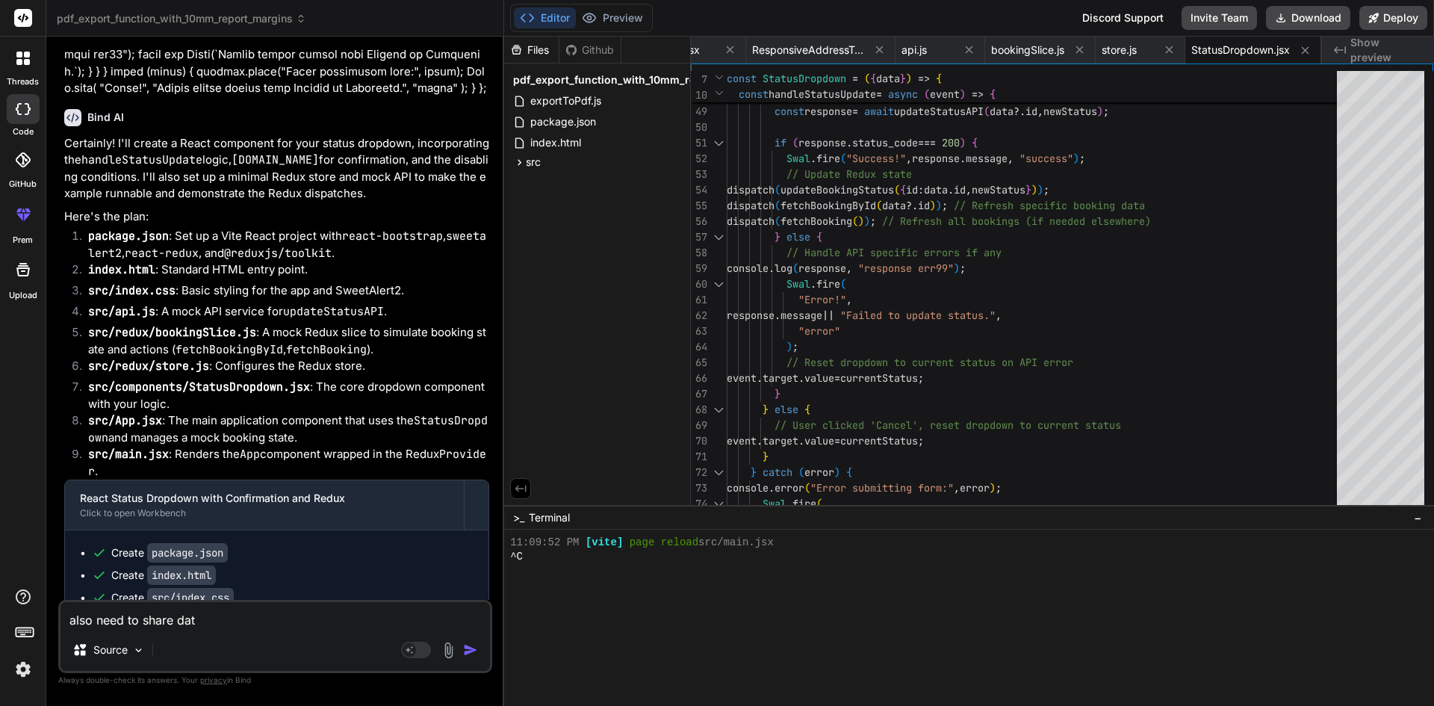
type textarea "also need to share data"
type textarea "x"
type textarea "also need to share data."
type textarea "x"
type textarea "also need to share data.i"
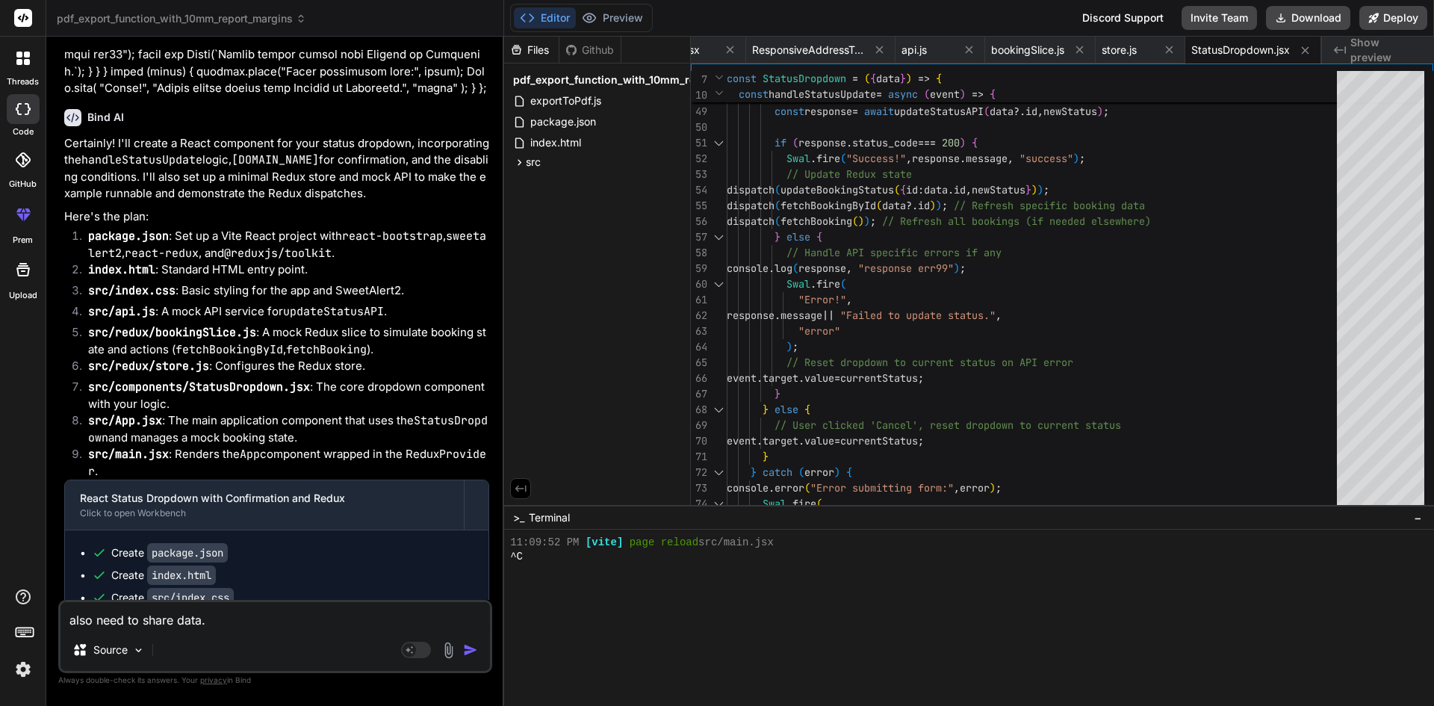
type textarea "x"
type textarea "also need to share [DOMAIN_NAME]"
type textarea "x"
type textarea "also need to share [DOMAIN_NAME]"
type textarea "x"
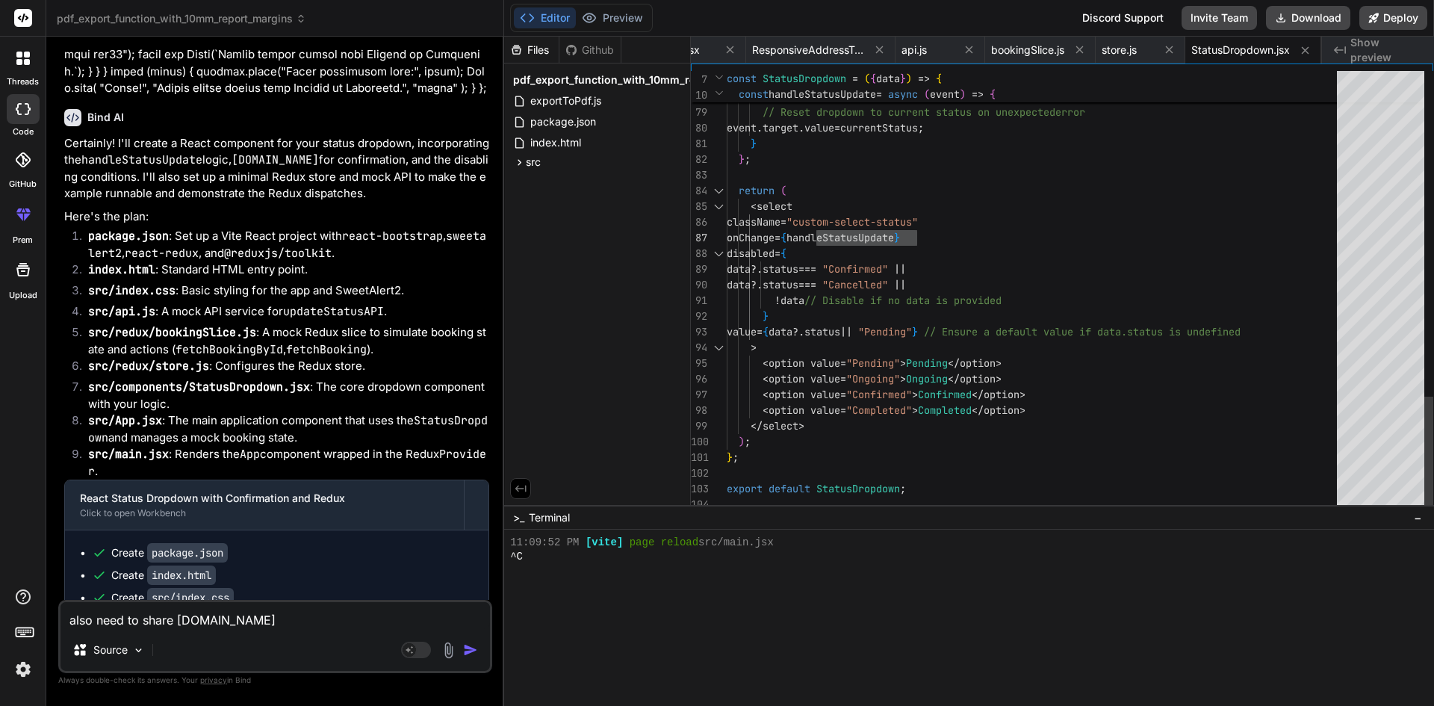
type textarea "also need to share [DOMAIN_NAME]"
drag, startPoint x: 962, startPoint y: 237, endPoint x: 742, endPoint y: 234, distance: 219.6
type textarea "); // Reset dropdown to current status on unexpected error event.target.value =…"
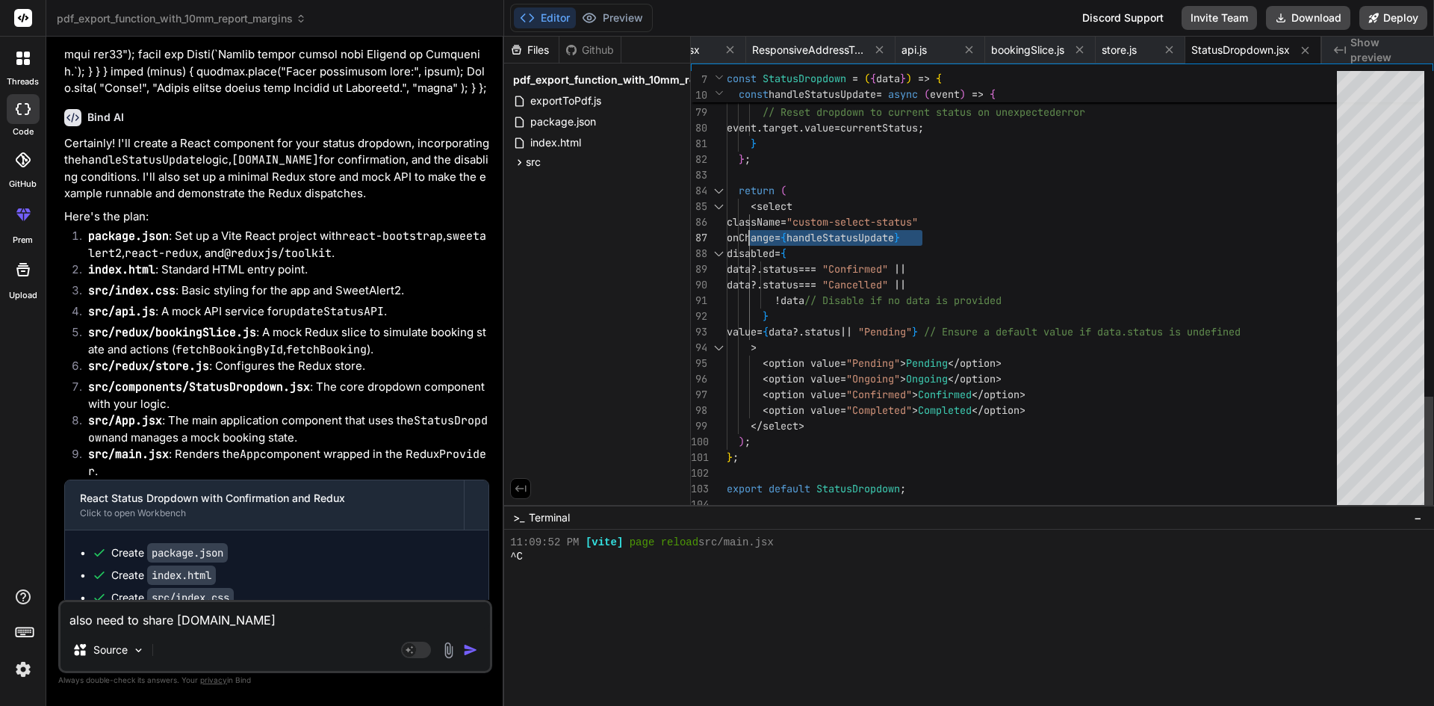
drag, startPoint x: 976, startPoint y: 235, endPoint x: 750, endPoint y: 236, distance: 225.5
click at [229, 615] on textarea "also need to share [DOMAIN_NAME]" at bounding box center [274, 615] width 429 height 27
type textarea "also need to share [DOMAIN_NAME]"
type textarea "x"
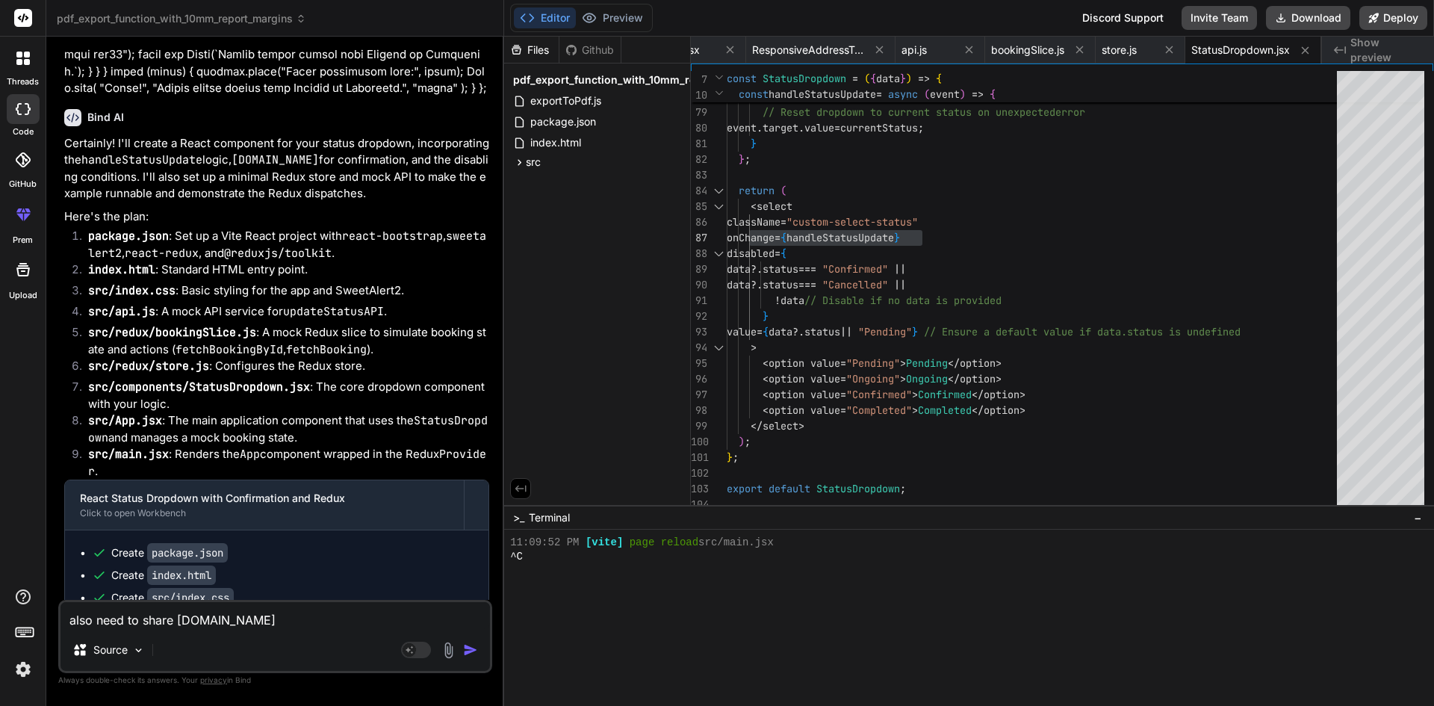
paste textarea "onChange={handleStatusUpdate}"
type textarea "also need to share [DOMAIN_NAME] onChange={handleStatusUpdate}"
type textarea "x"
click at [222, 624] on textarea "also need to share [DOMAIN_NAME] onChange={handleStatusUpdate}" at bounding box center [274, 615] width 429 height 27
type textarea "also need to share [DOMAIN_NAME] v onChange={handleStatusUpdate}"
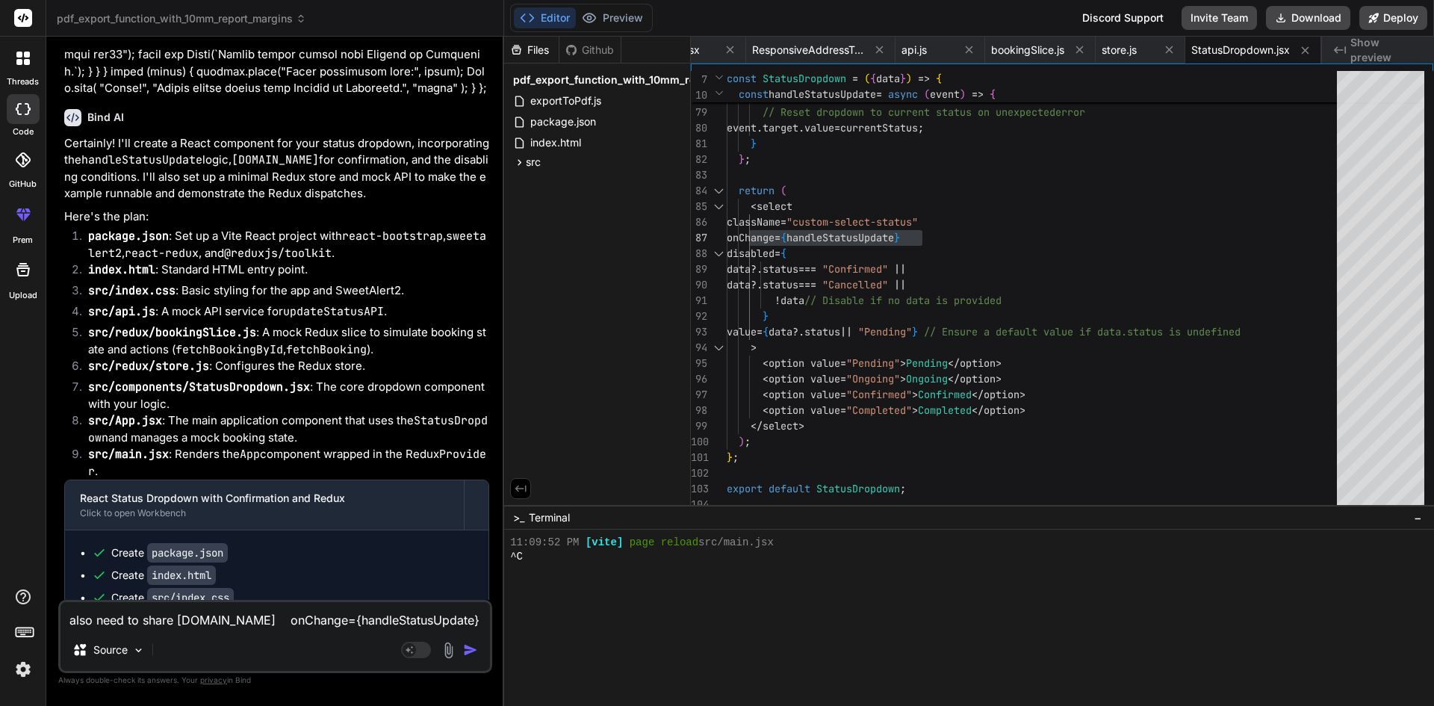
type textarea "x"
type textarea "also need to share [DOMAIN_NAME] vi onChange={handleStatusUpdate}"
type textarea "x"
type textarea "also need to share [DOMAIN_NAME] via onChange={handleStatusUpdate}"
type textarea "x"
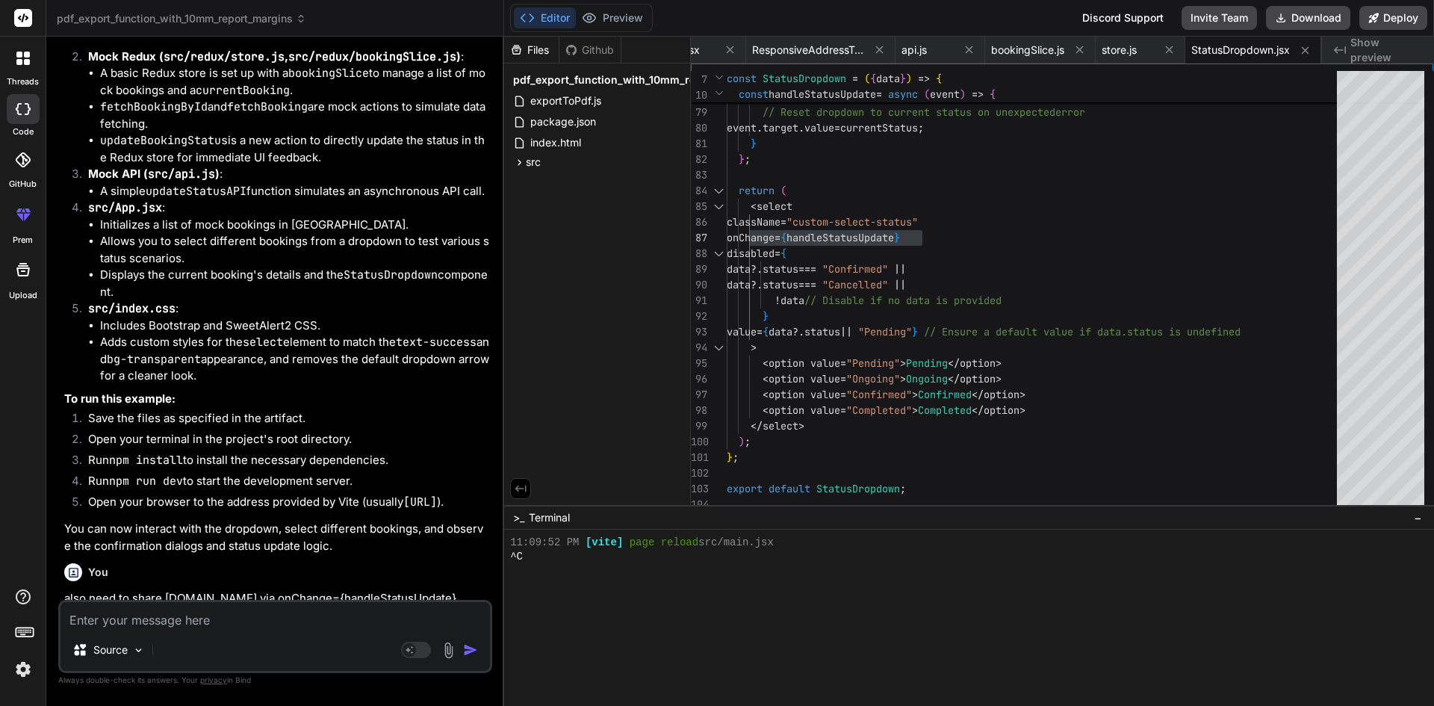
scroll to position [10352, 0]
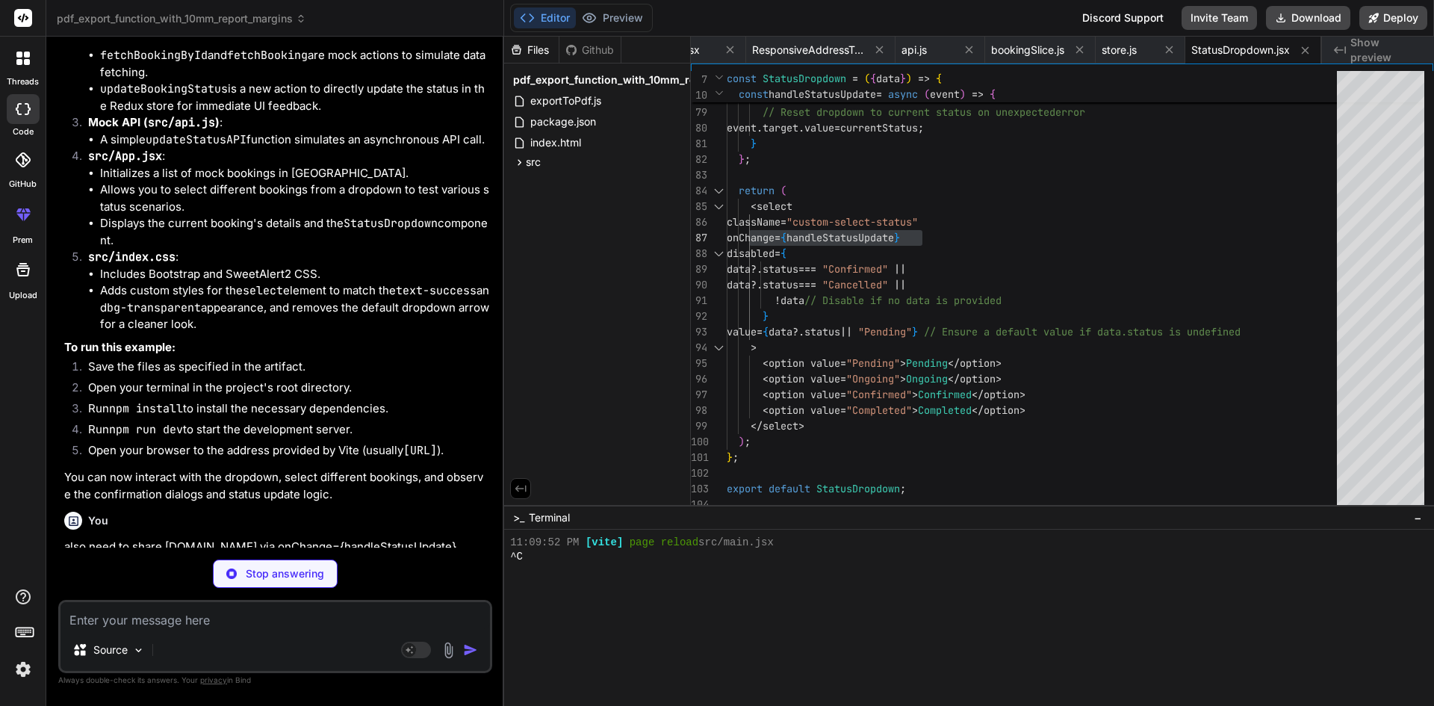
type textarea "x"
type textarea "<option value="Pending">Pending</option> <option value="Ongoing">Ongoing</optio…"
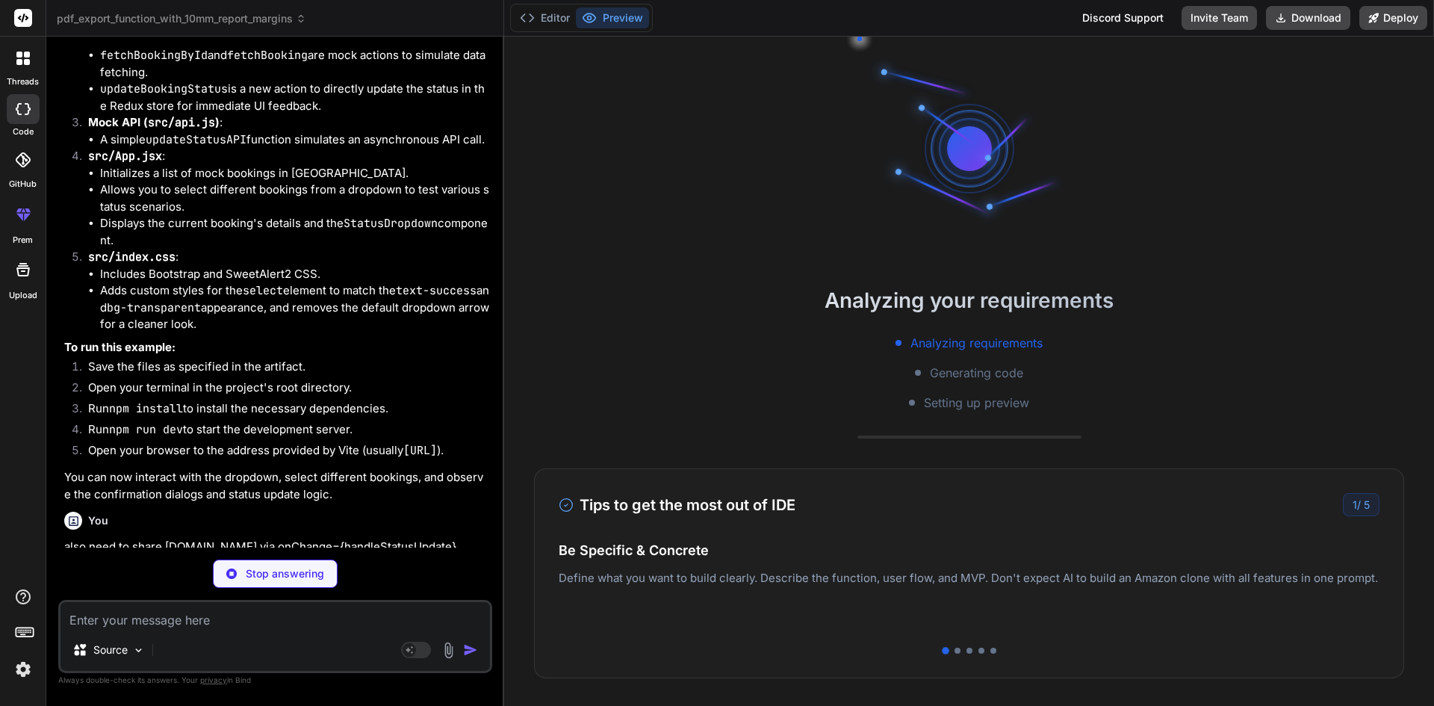
type textarea "x"
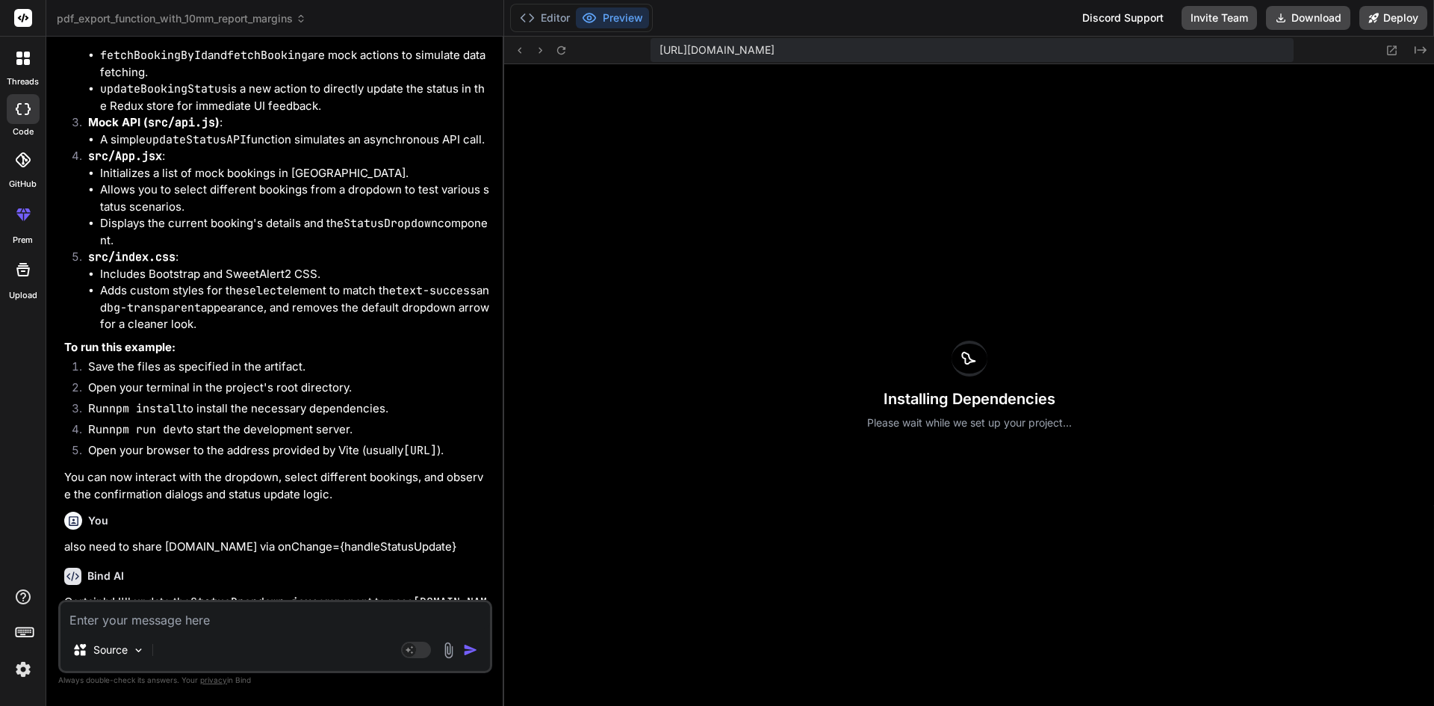
scroll to position [3518, 0]
click at [563, 16] on button "Editor" at bounding box center [545, 17] width 62 height 21
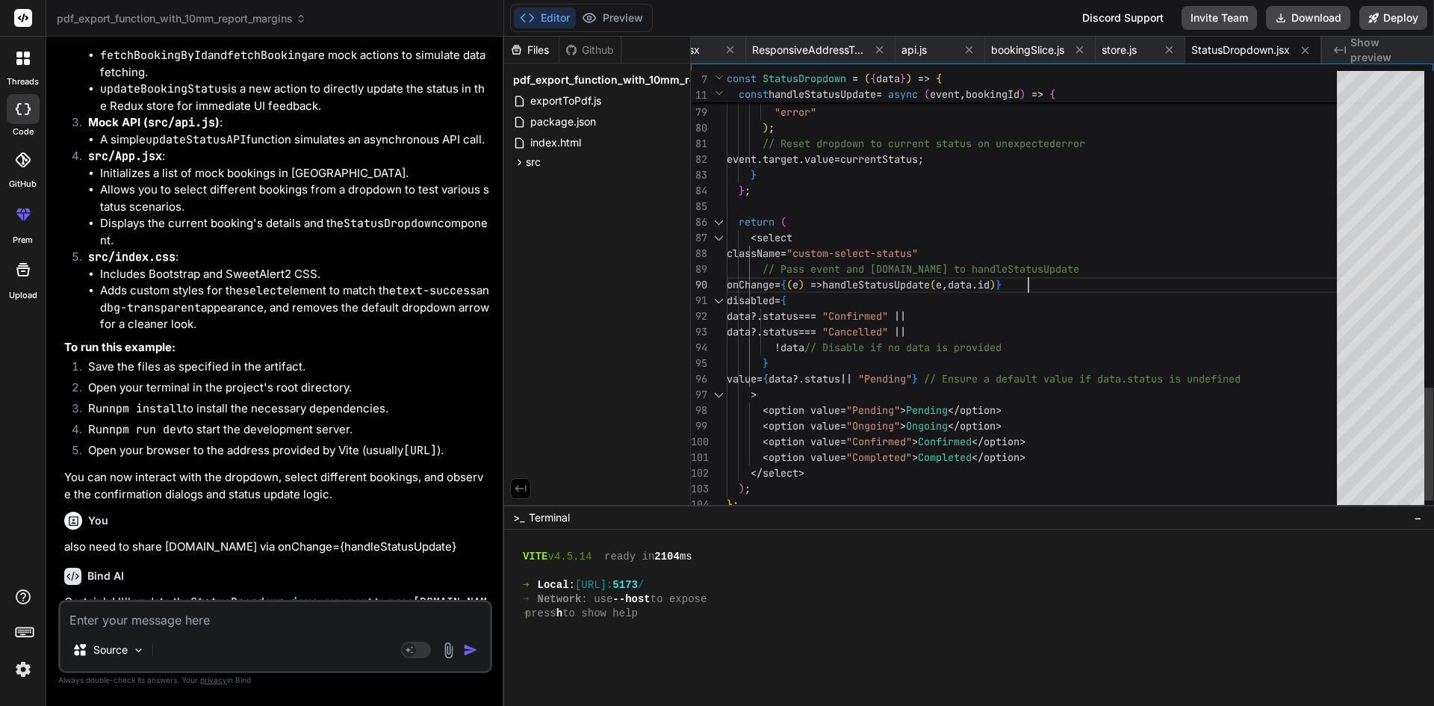
scroll to position [0, 0]
drag, startPoint x: 1063, startPoint y: 282, endPoint x: 737, endPoint y: 283, distance: 326.3
drag, startPoint x: 1071, startPoint y: 284, endPoint x: 768, endPoint y: 292, distance: 302.5
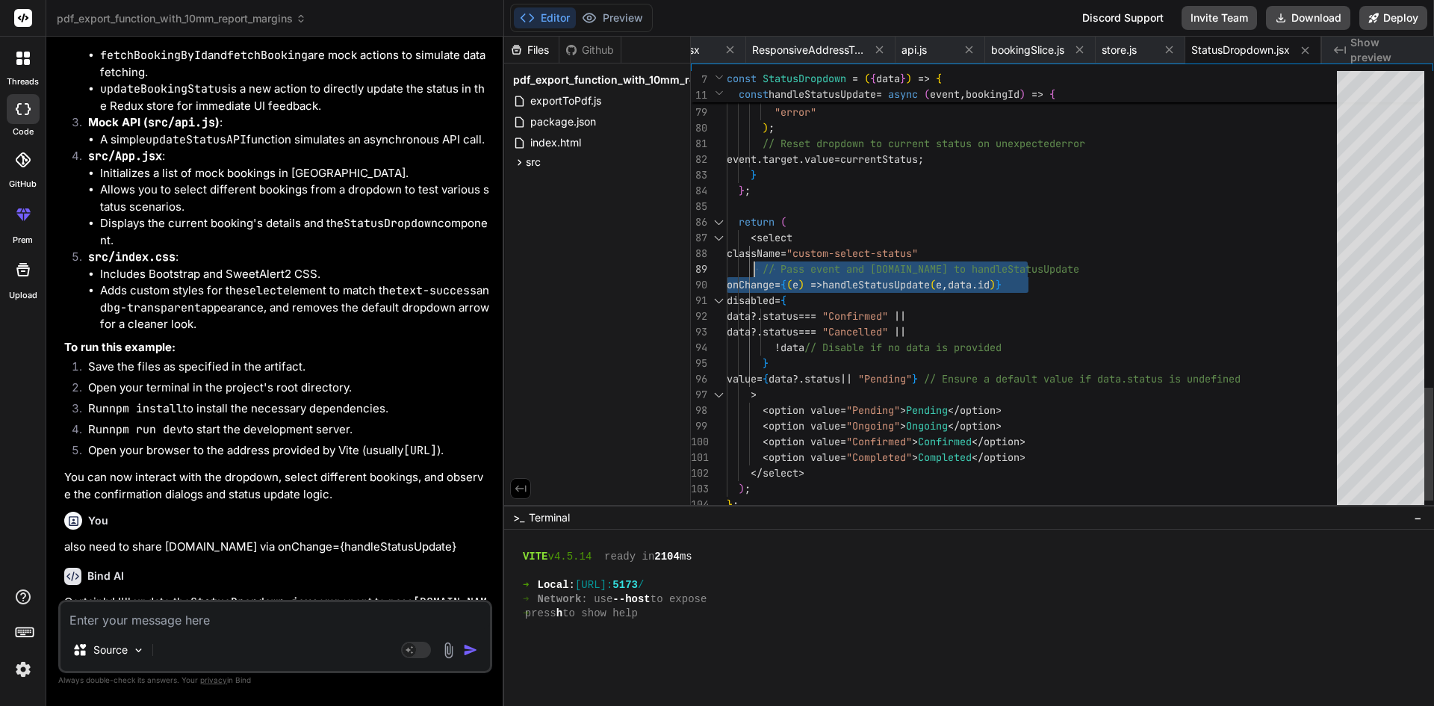
drag, startPoint x: 750, startPoint y: 284, endPoint x: 1067, endPoint y: 282, distance: 316.6
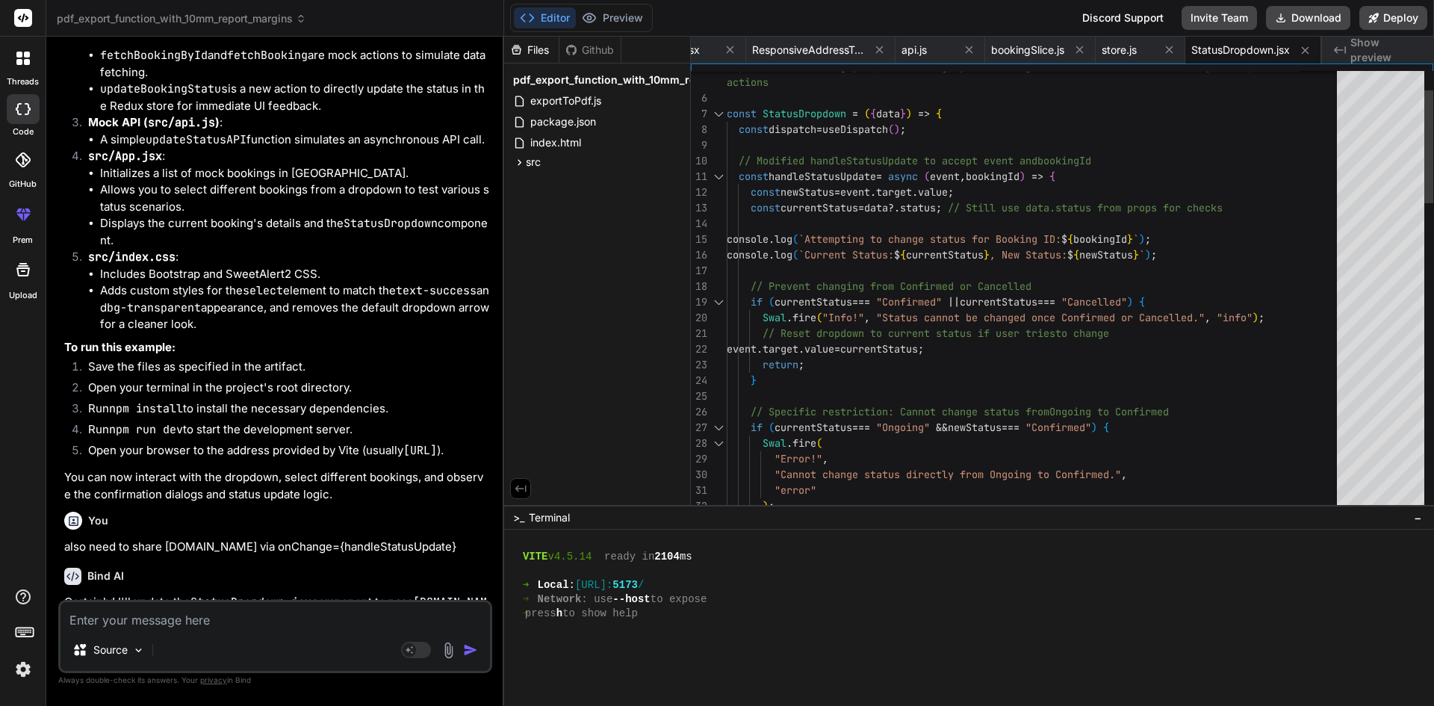
type textarea "// Modified handleStatusUpdate to accept event and bookingId const handleStatus…"
drag, startPoint x: 968, startPoint y: 194, endPoint x: 873, endPoint y: 190, distance: 95.7
type textarea "x"
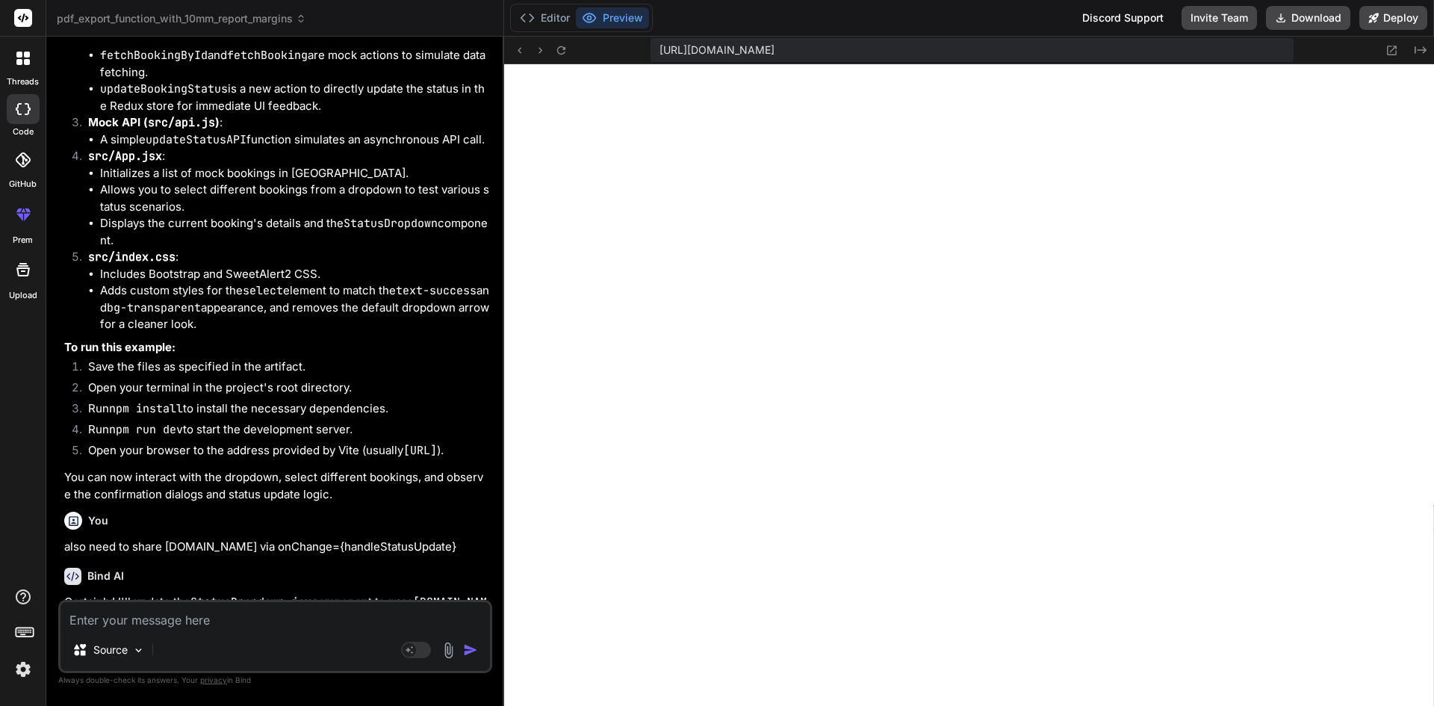
scroll to position [4029, 0]
click at [269, 629] on div "Source Agent Mode. When this toggle is activated, AI automatically makes decisi…" at bounding box center [275, 636] width 434 height 73
click at [290, 618] on textarea at bounding box center [274, 615] width 429 height 27
paste textarea "<select className=" bg-transparent border-0 fs-6 p-0" onChange={(e) => handleSt…"
type textarea "<select className=" bg-transparent border-0 fs-6 p-0" onChange={(e) => handleSt…"
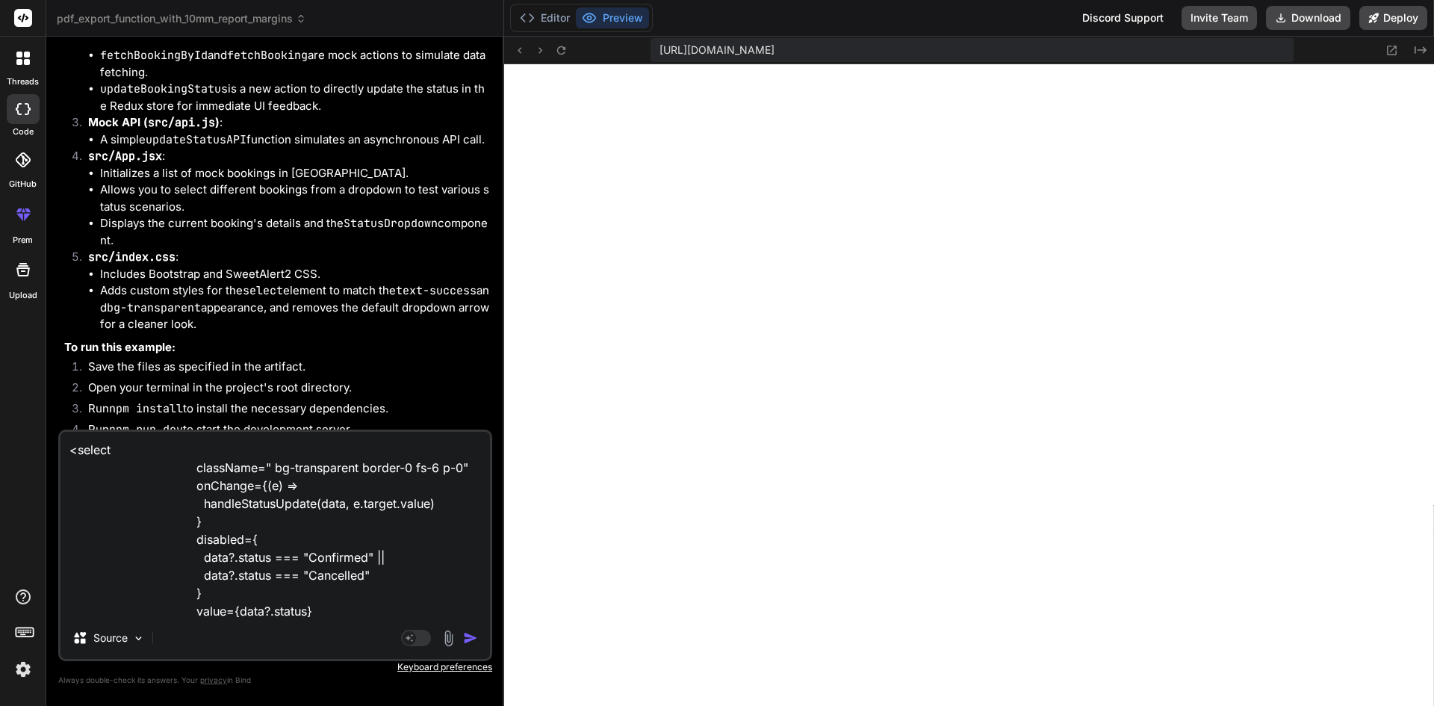
scroll to position [109, 0]
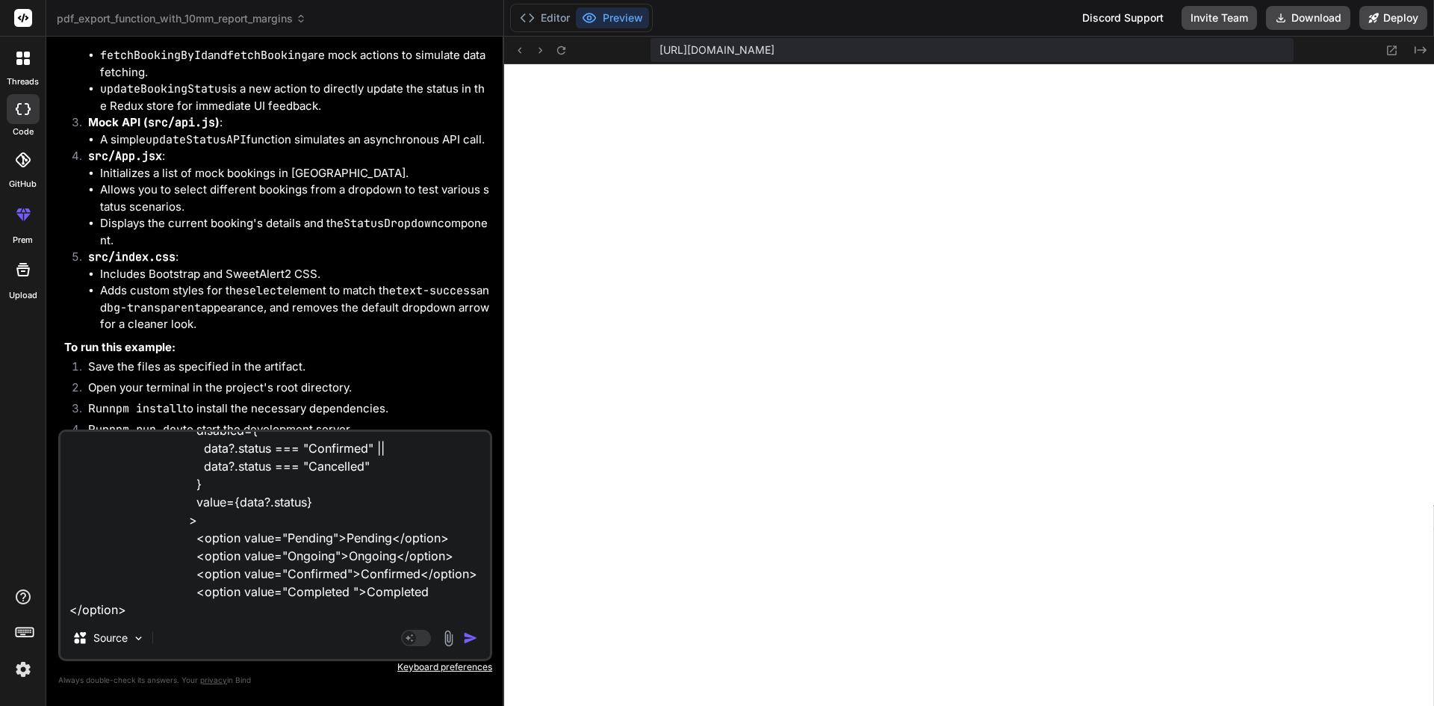
click at [267, 614] on textarea "<select className=" bg-transparent border-0 fs-6 p-0" onChange={(e) => handleSt…" at bounding box center [274, 524] width 429 height 185
type textarea "x"
type textarea "<select className=" bg-transparent border-0 fs-6 p-0" onChange={(e) => handleSt…"
type textarea "x"
type textarea "<select className=" bg-transparent border-0 fs-6 p-0" onChange={(e) => handleSt…"
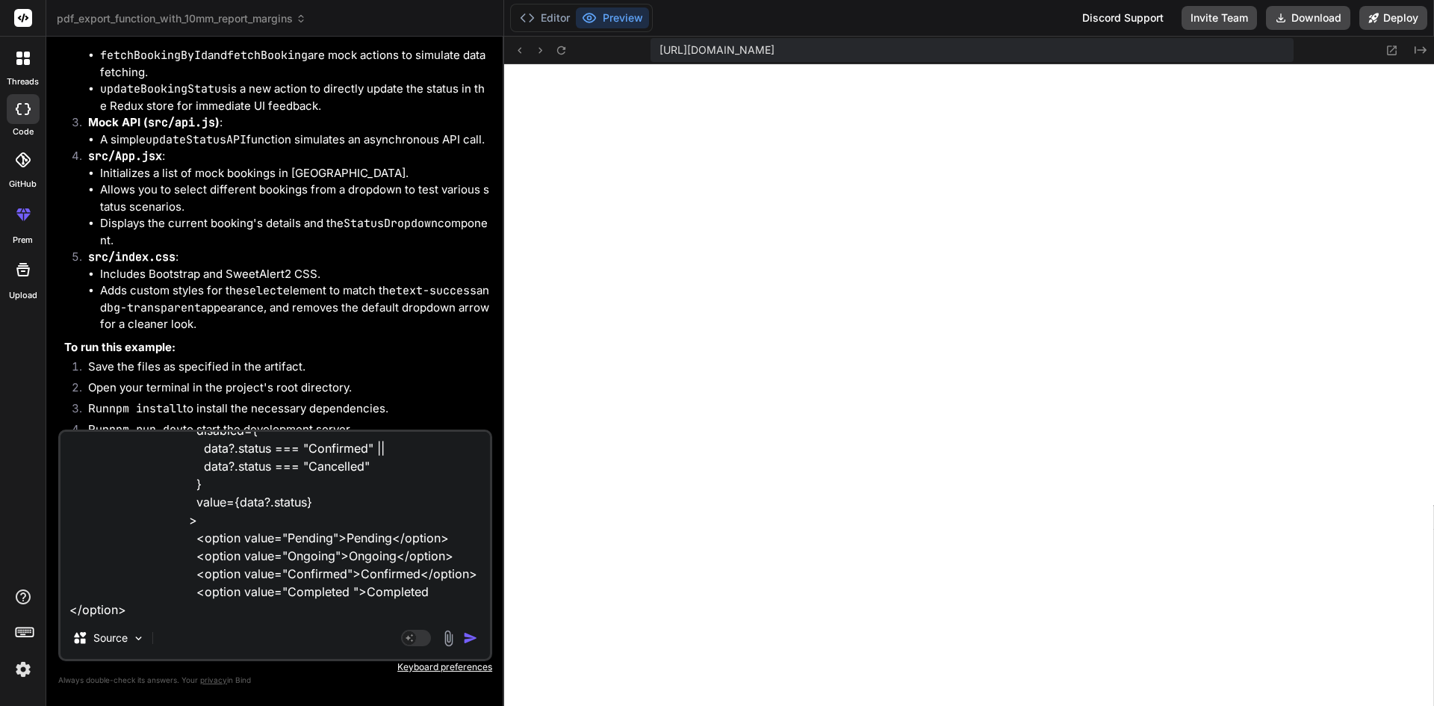
type textarea "x"
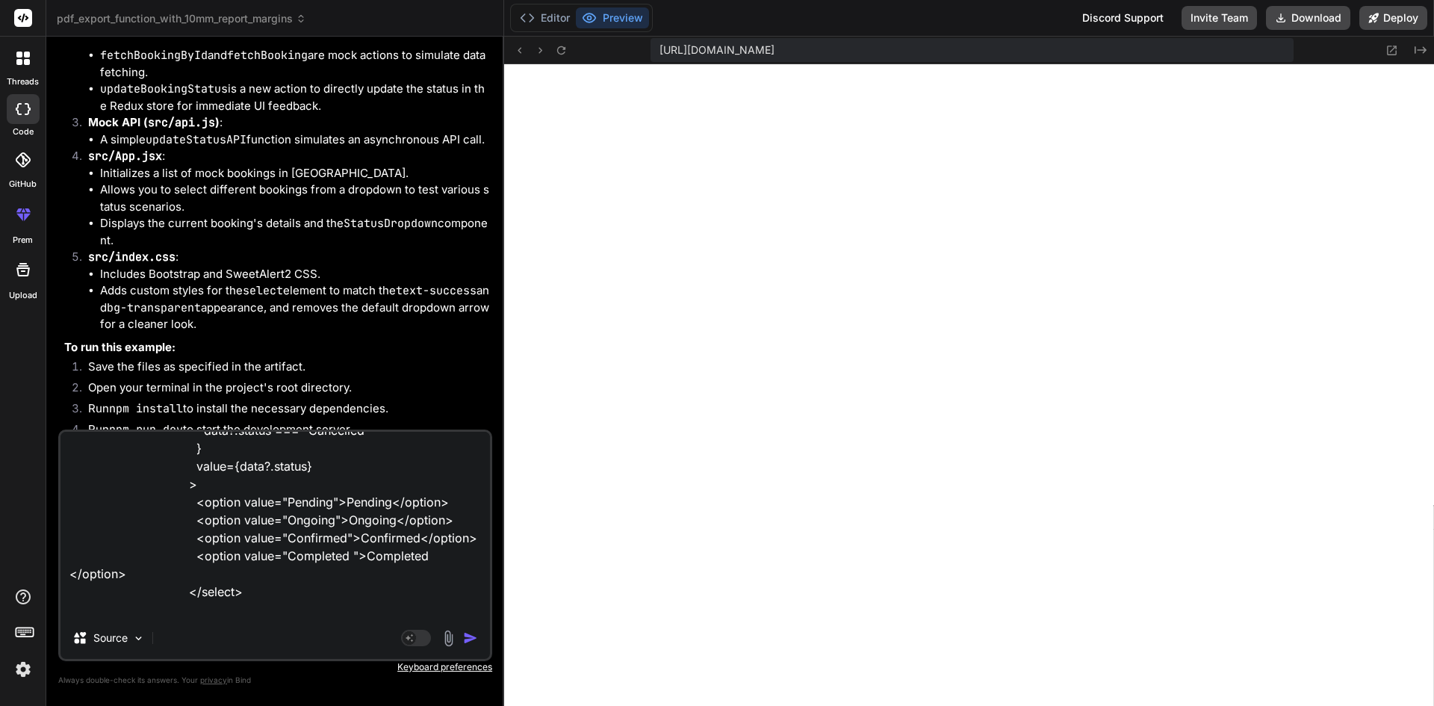
type textarea "<select className=" bg-transparent border-0 fs-6 p-0" onChange={(e) => handleSt…"
type textarea "x"
type textarea "<select className=" bg-transparent border-0 fs-6 p-0" onChange={(e) => handleSt…"
type textarea "x"
type textarea "<select className=" bg-transparent border-0 fs-6 p-0" onChange={(e) => handleSt…"
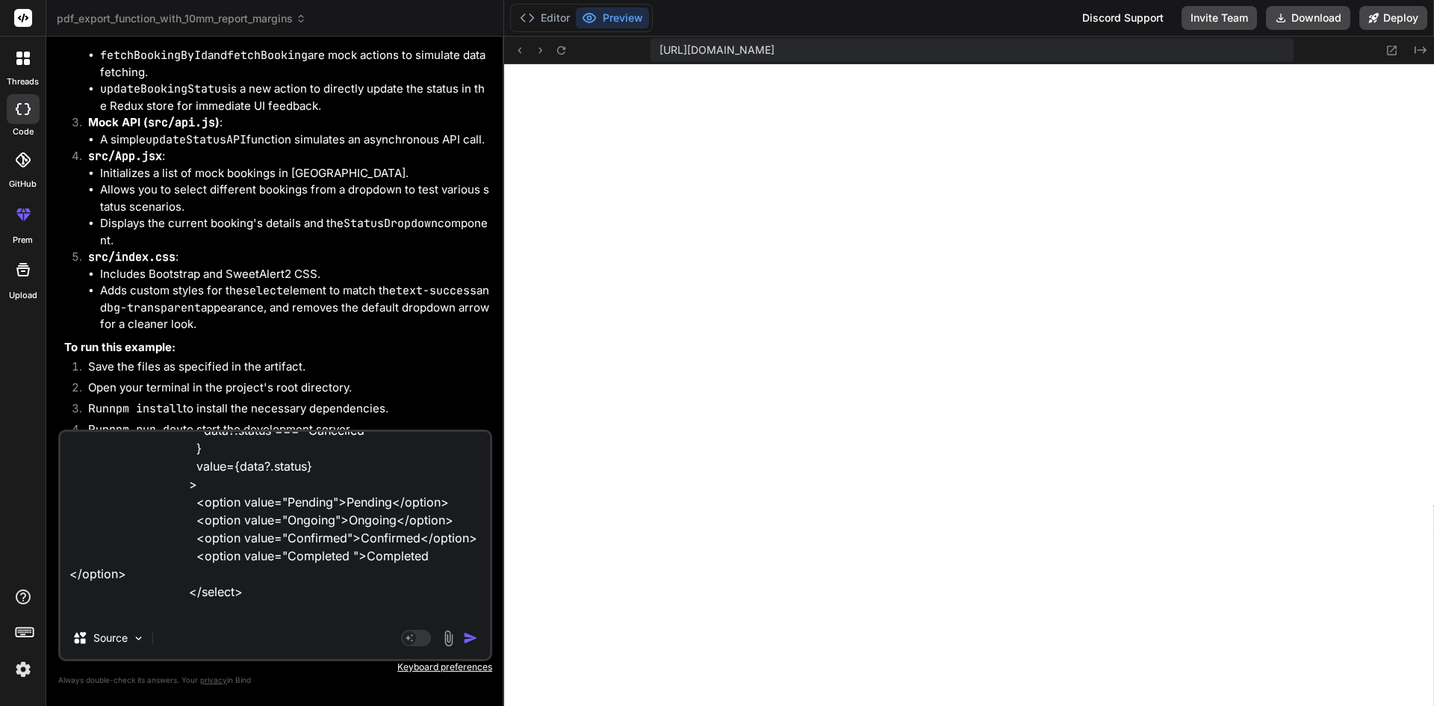
type textarea "x"
type textarea "<select className=" bg-transparent border-0 fs-6 p-0" onChange={(e) => handleSt…"
type textarea "x"
type textarea "<select className=" bg-transparent border-0 fs-6 p-0" onChange={(e) => handleSt…"
type textarea "x"
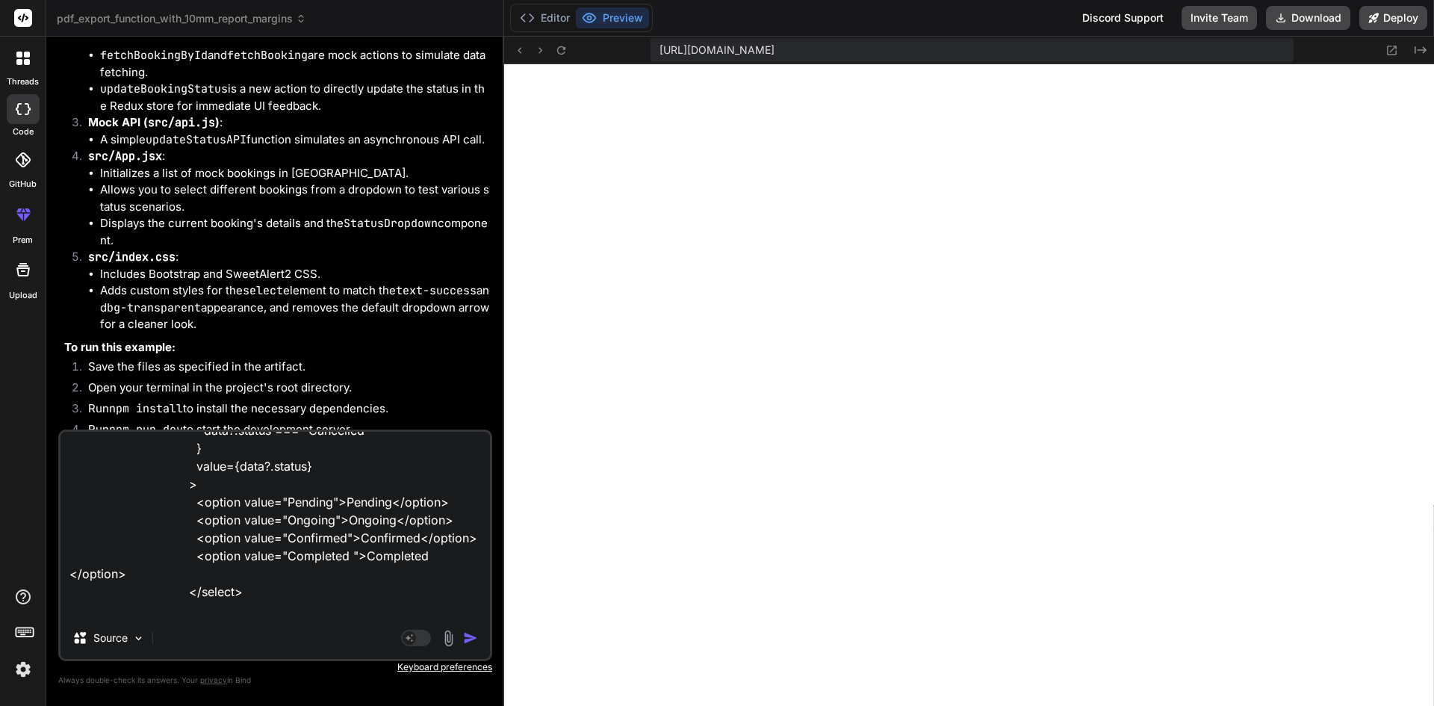
type textarea "<select className=" bg-transparent border-0 fs-6 p-0" onChange={(e) => handleSt…"
type textarea "x"
type textarea "<select className=" bg-transparent border-0 fs-6 p-0" onChange={(e) => handleSt…"
type textarea "x"
type textarea "<select className=" bg-transparent border-0 fs-6 p-0" onChange={(e) => handleSt…"
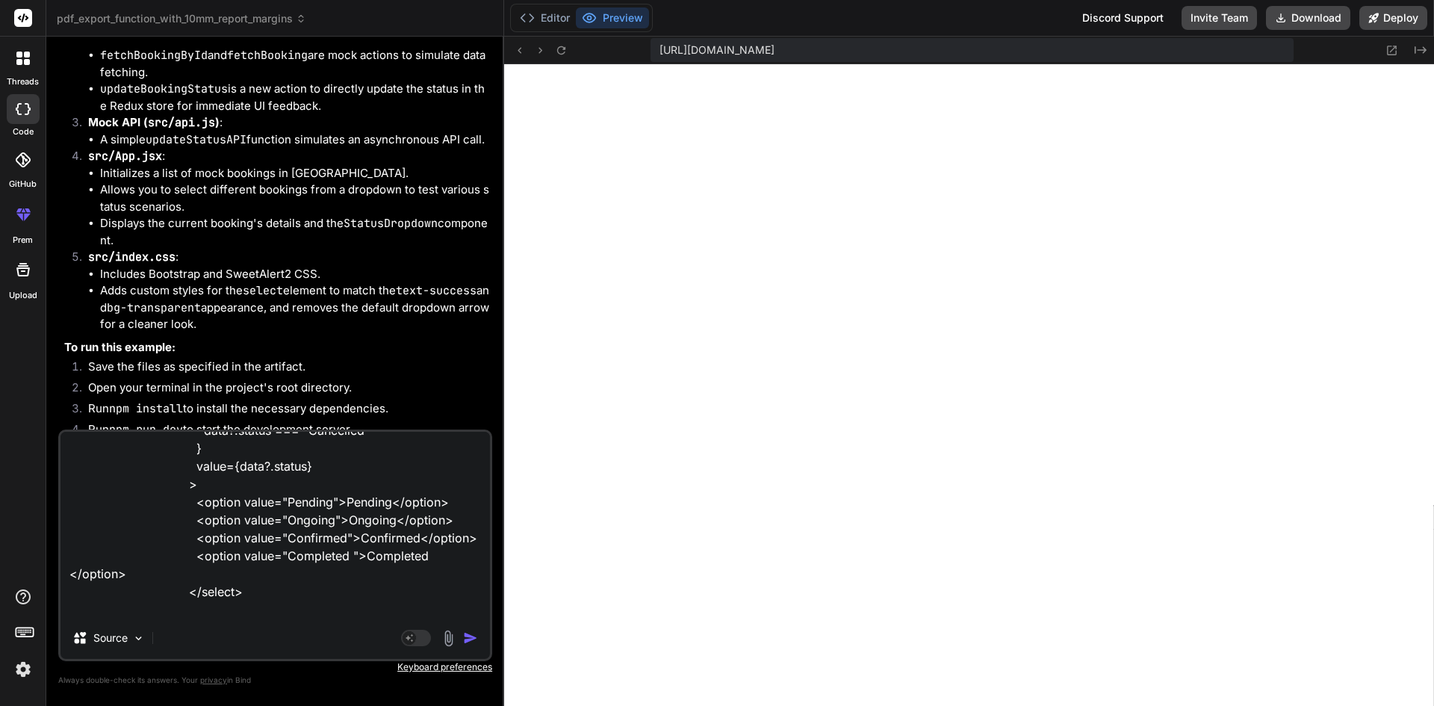
type textarea "x"
type textarea "<select className=" bg-transparent border-0 fs-6 p-0" onChange={(e) => handleSt…"
type textarea "x"
type textarea "<select className=" bg-transparent border-0 fs-6 p-0" onChange={(e) => handleSt…"
type textarea "x"
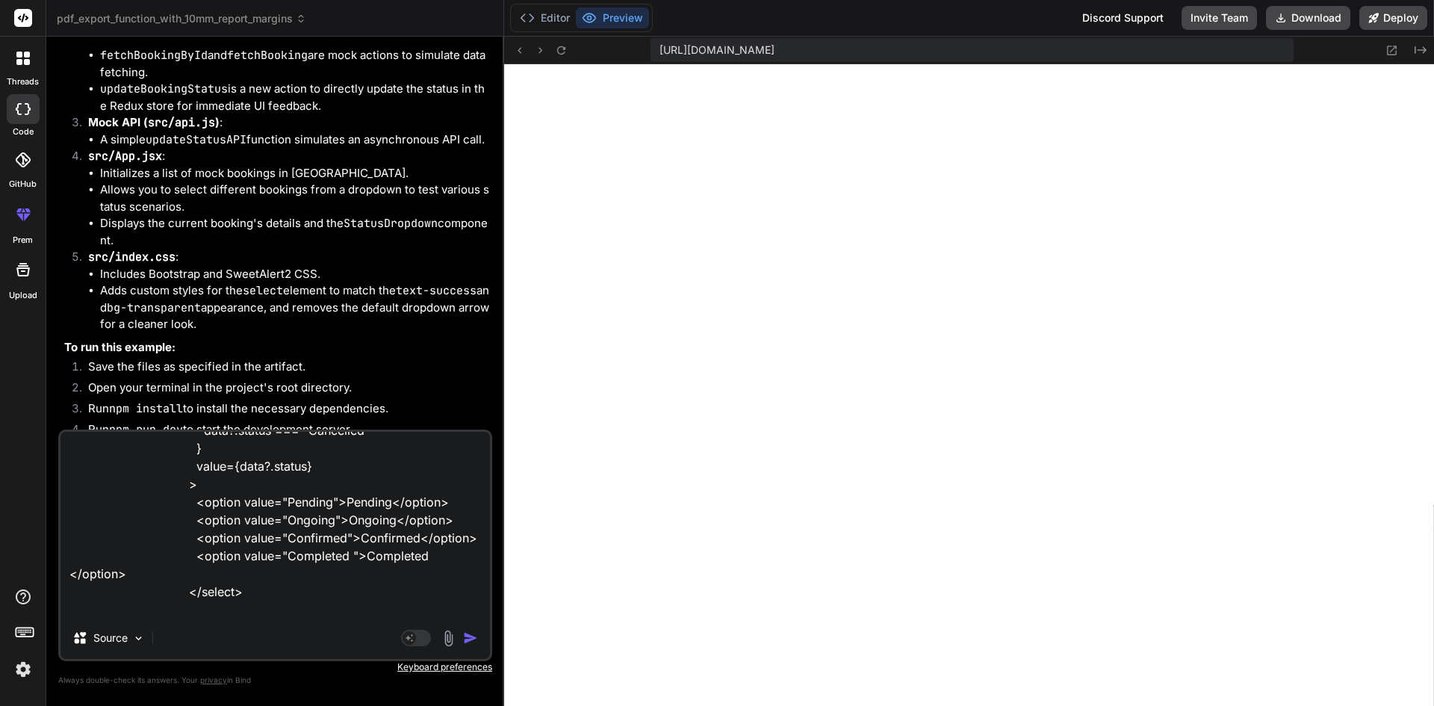
type textarea "<select className=" bg-transparent border-0 fs-6 p-0" onChange={(e) => handleSt…"
type textarea "x"
type textarea "<select className=" bg-transparent border-0 fs-6 p-0" onChange={(e) => handleSt…"
type textarea "x"
type textarea "<select className=" bg-transparent border-0 fs-6 p-0" onChange={(e) => handleSt…"
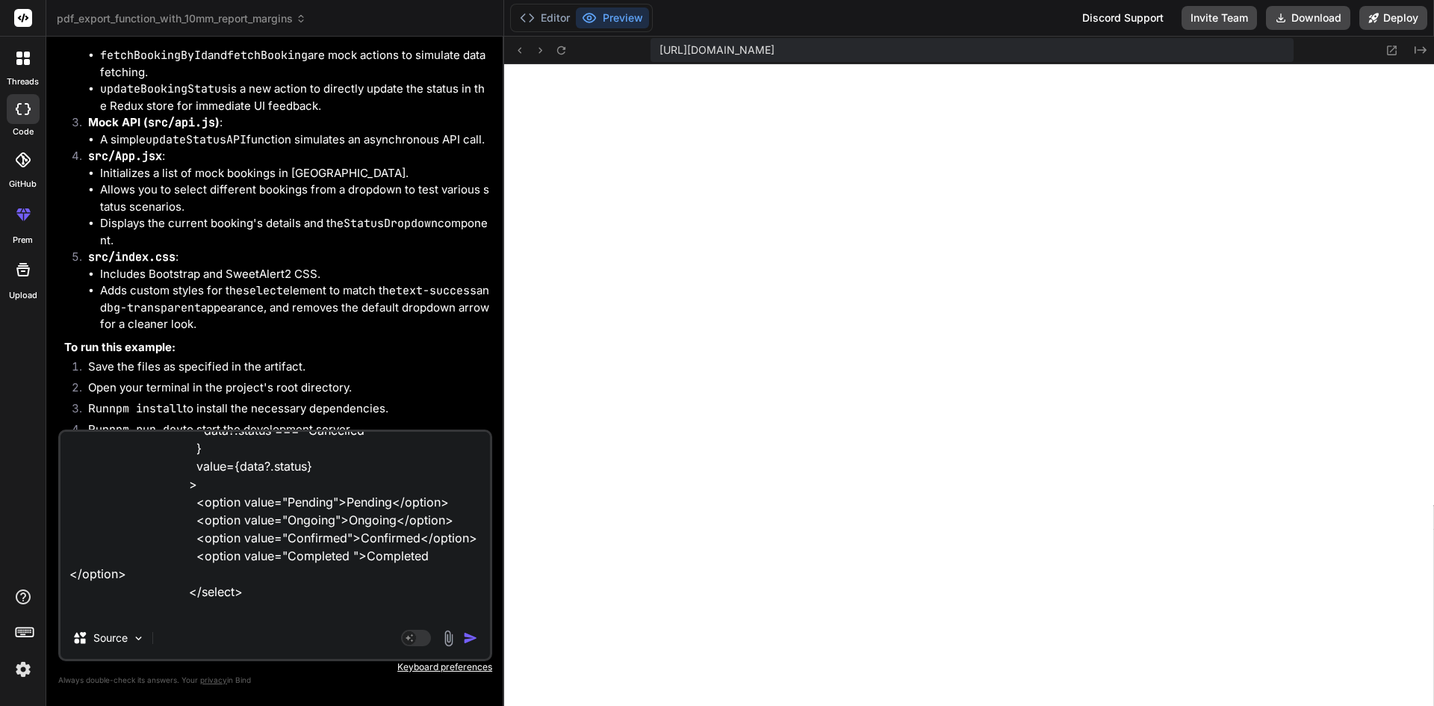
type textarea "x"
type textarea "<select className=" bg-transparent border-0 fs-6 p-0" onChange={(e) => handleSt…"
click at [192, 600] on textarea "<select className=" bg-transparent border-0 fs-6 p-0" onChange={(e) => handleSt…" at bounding box center [274, 524] width 429 height 185
